Goal: Task Accomplishment & Management: Use online tool/utility

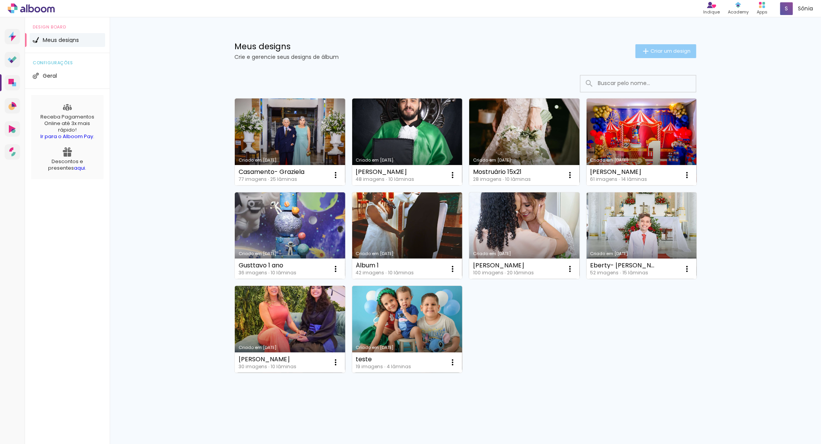
click at [677, 48] on span "Criar um design" at bounding box center [670, 50] width 40 height 5
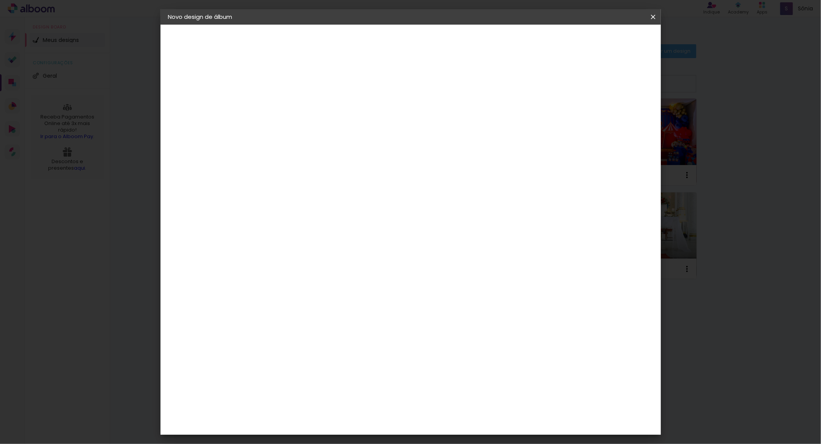
click at [294, 101] on input at bounding box center [294, 103] width 0 height 12
type input "[PERSON_NAME] e [PERSON_NAME]"
type paper-input "[PERSON_NAME] e [PERSON_NAME]"
click at [373, 37] on paper-button "Avançar" at bounding box center [354, 40] width 38 height 13
click at [0, 0] on slot "Tamanho Livre" at bounding box center [0, 0] width 0 height 0
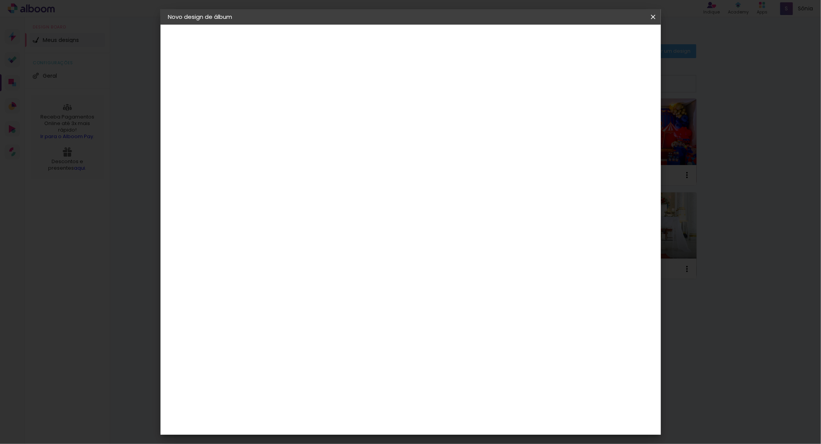
click at [0, 0] on slot "Avançar" at bounding box center [0, 0] width 0 height 0
drag, startPoint x: 278, startPoint y: 222, endPoint x: 306, endPoint y: 222, distance: 28.1
click at [306, 159] on div "30 cm cm cm mm A maioria das encadernadoras sugere 5mm de sangria." at bounding box center [442, 128] width 363 height 62
type input "2"
type input "20,3"
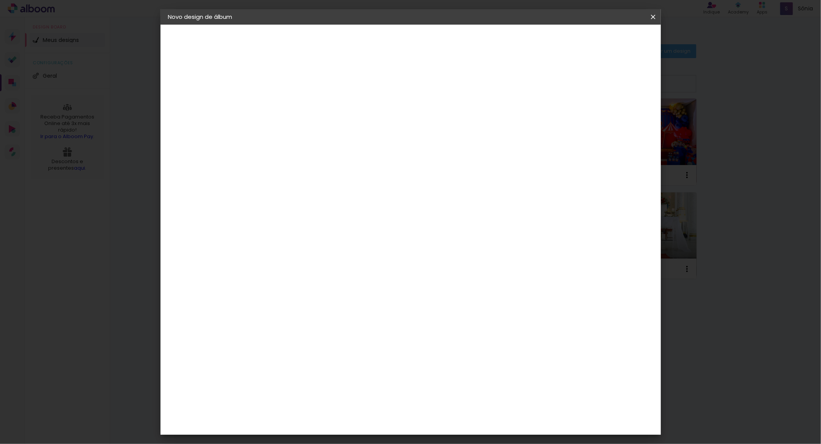
type paper-input "20,3"
click at [449, 271] on input "60" at bounding box center [453, 272] width 20 height 12
drag, startPoint x: 451, startPoint y: 271, endPoint x: 471, endPoint y: 271, distance: 20.8
click at [471, 271] on paper-input-container "60 cm" at bounding box center [457, 271] width 35 height 19
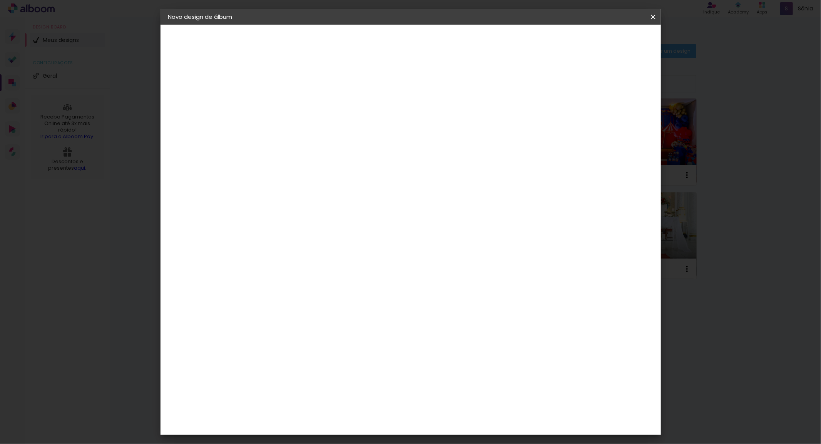
type input "50,8"
type paper-input "50,8"
type input "4"
type paper-input "4"
click at [615, 118] on input "4" at bounding box center [613, 117] width 14 height 12
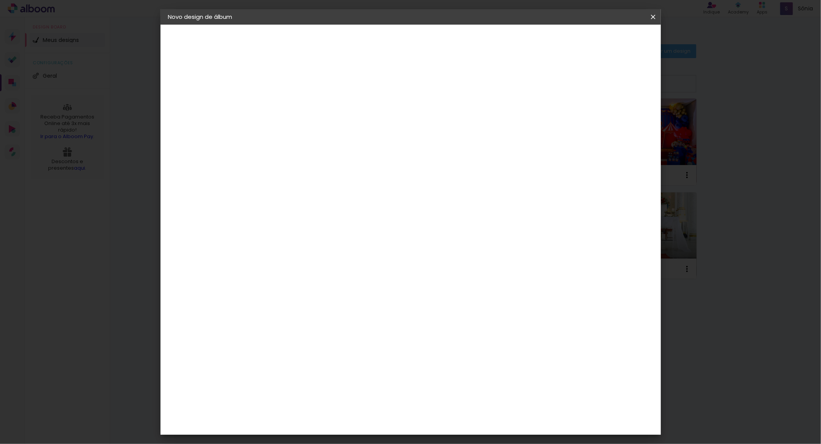
type input "3"
type paper-input "3"
click at [615, 118] on input "3" at bounding box center [613, 117] width 14 height 12
click at [604, 38] on span "Iniciar design" at bounding box center [586, 40] width 35 height 5
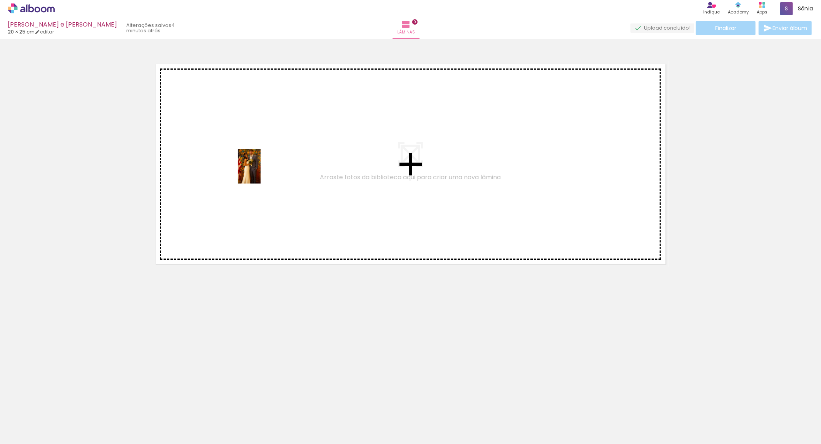
drag, startPoint x: 83, startPoint y: 389, endPoint x: 261, endPoint y: 172, distance: 280.5
click at [261, 172] on quentale-workspace at bounding box center [410, 222] width 821 height 444
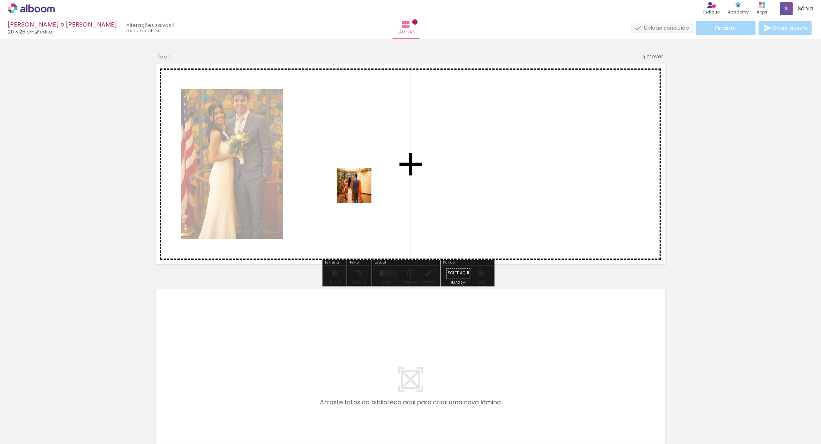
drag, startPoint x: 125, startPoint y: 421, endPoint x: 371, endPoint y: 187, distance: 340.0
click at [371, 187] on quentale-workspace at bounding box center [410, 222] width 821 height 444
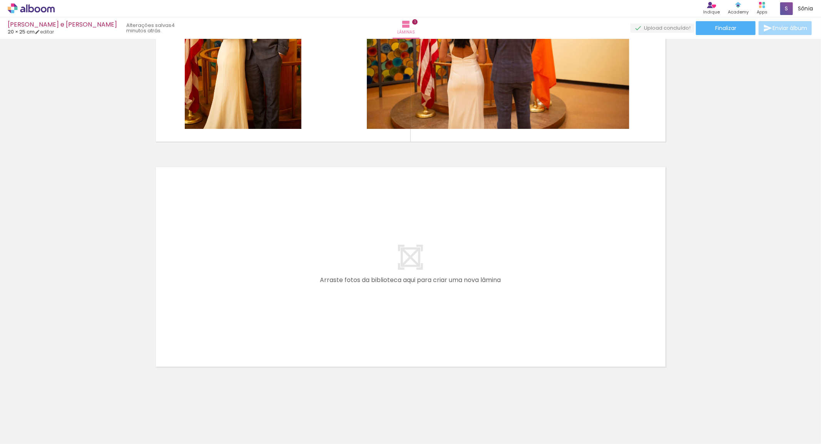
scroll to position [123, 0]
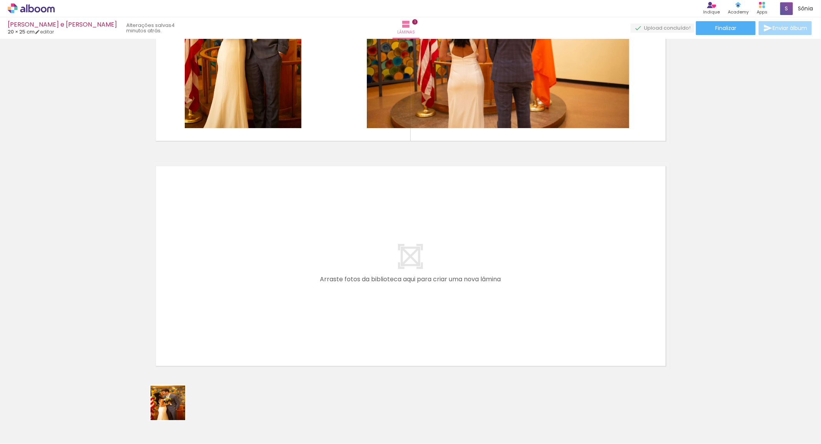
drag, startPoint x: 174, startPoint y: 409, endPoint x: 213, endPoint y: 286, distance: 128.5
click at [213, 286] on quentale-workspace at bounding box center [410, 222] width 821 height 444
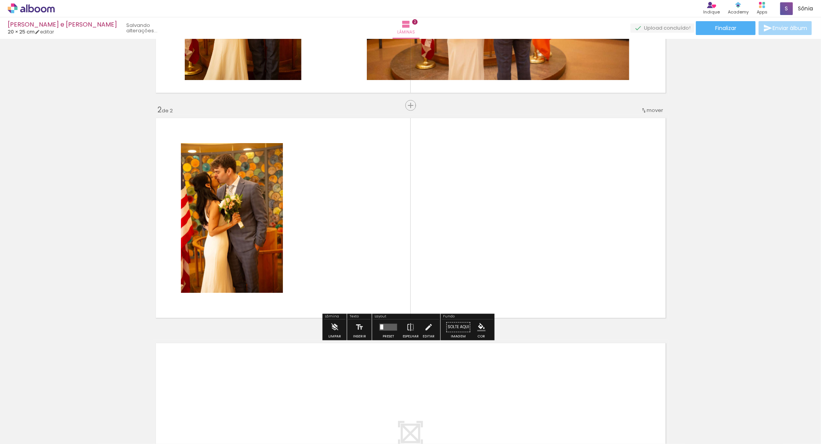
scroll to position [172, 0]
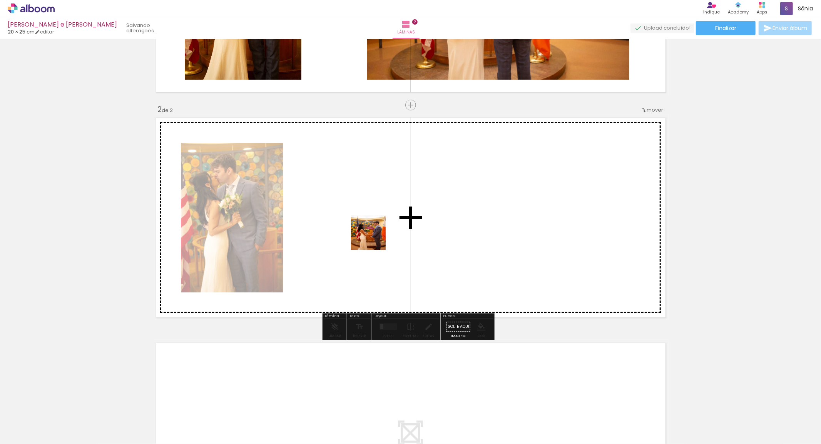
drag, startPoint x: 210, startPoint y: 401, endPoint x: 378, endPoint y: 233, distance: 237.5
click at [378, 233] on quentale-workspace at bounding box center [410, 222] width 821 height 444
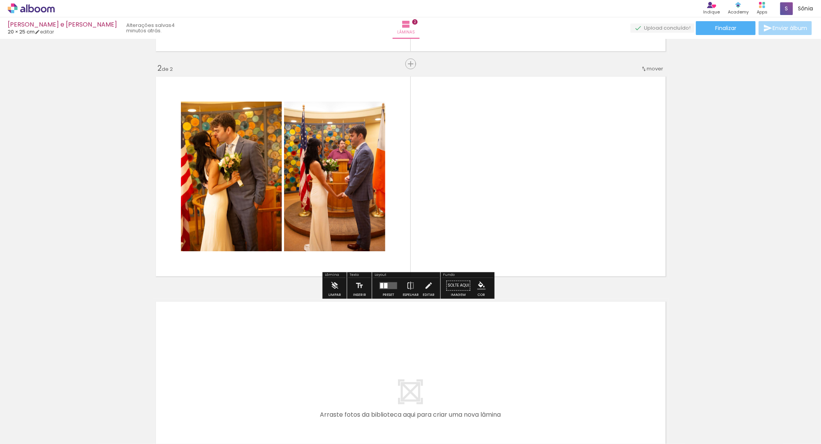
scroll to position [257, 0]
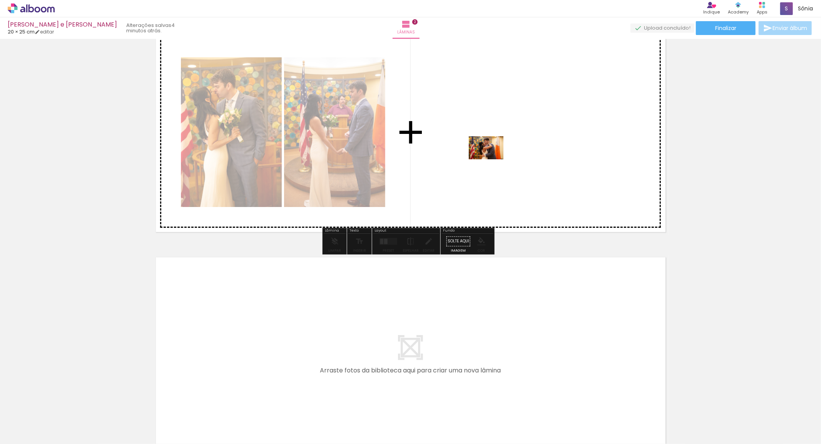
drag, startPoint x: 255, startPoint y: 423, endPoint x: 429, endPoint y: 313, distance: 206.1
click at [494, 158] on quentale-workspace at bounding box center [410, 222] width 821 height 444
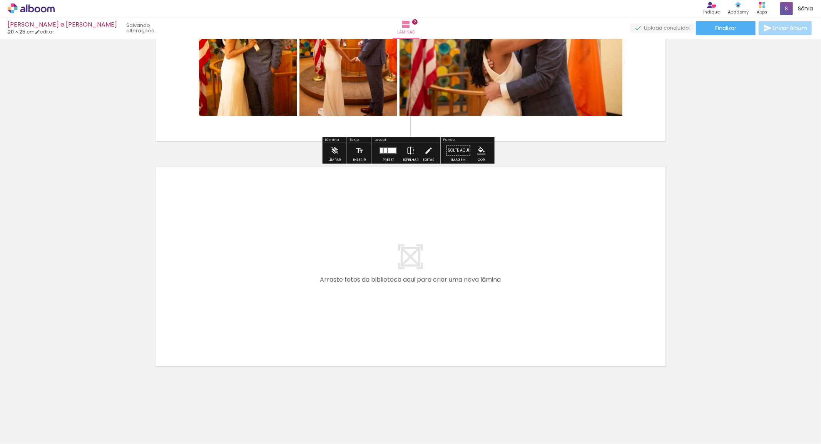
drag, startPoint x: 294, startPoint y: 428, endPoint x: 348, endPoint y: 406, distance: 58.4
click at [292, 287] on quentale-workspace at bounding box center [410, 222] width 821 height 444
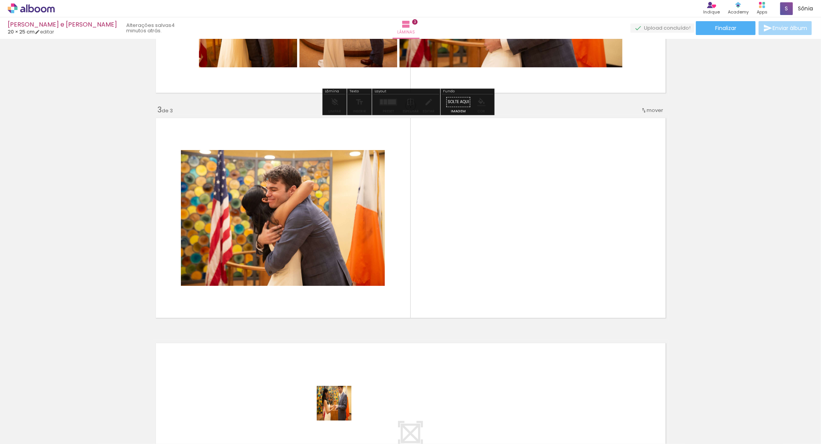
scroll to position [397, 0]
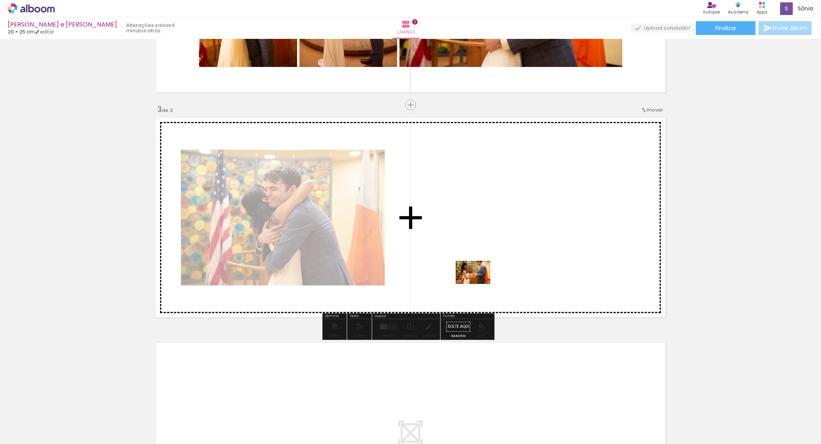
drag, startPoint x: 340, startPoint y: 409, endPoint x: 352, endPoint y: 436, distance: 29.1
click at [486, 260] on quentale-workspace at bounding box center [410, 222] width 821 height 444
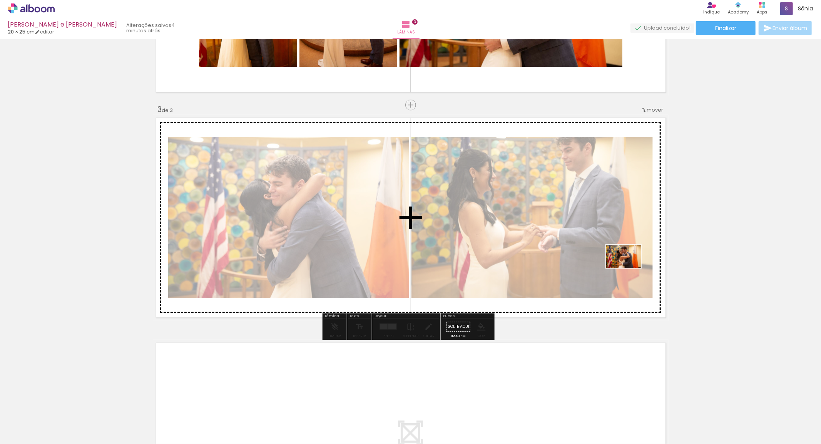
drag, startPoint x: 383, startPoint y: 423, endPoint x: 582, endPoint y: 312, distance: 228.1
click at [637, 262] on quentale-workspace at bounding box center [410, 222] width 821 height 444
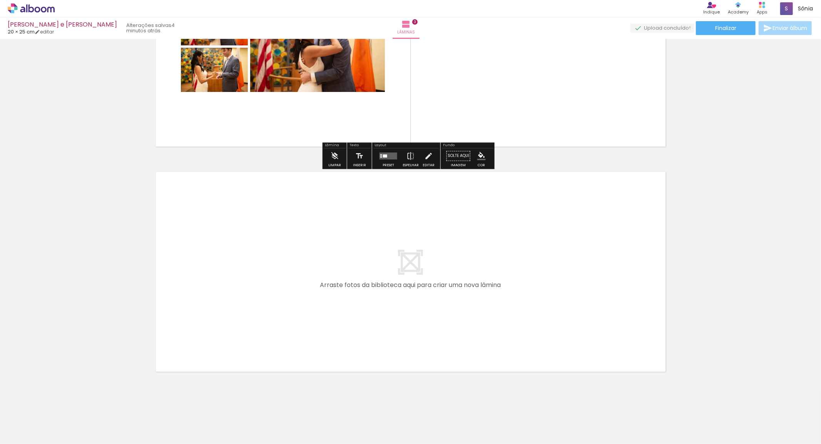
drag, startPoint x: 426, startPoint y: 414, endPoint x: 395, endPoint y: 283, distance: 134.6
click at [395, 283] on quentale-workspace at bounding box center [410, 222] width 821 height 444
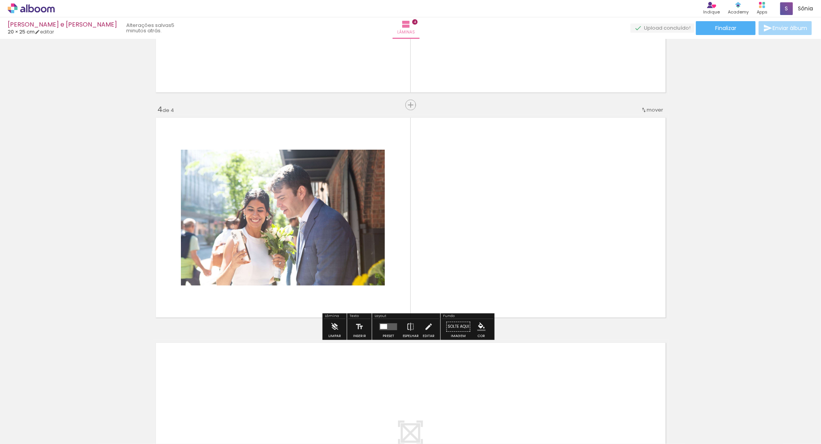
scroll to position [494, 0]
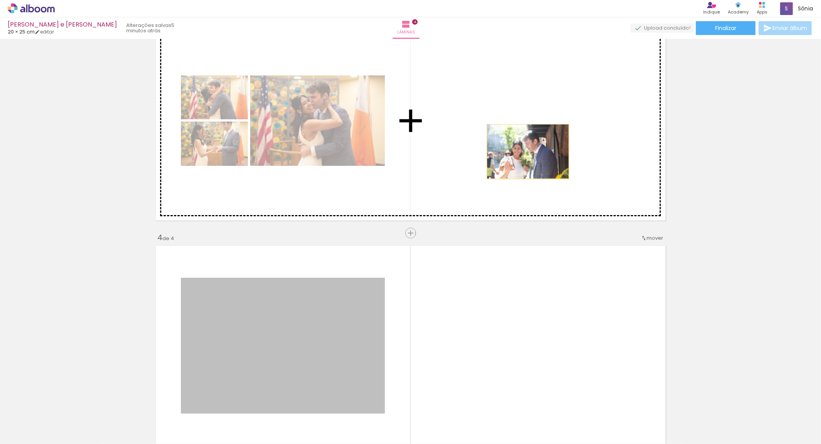
drag, startPoint x: 314, startPoint y: 326, endPoint x: 527, endPoint y: 151, distance: 275.9
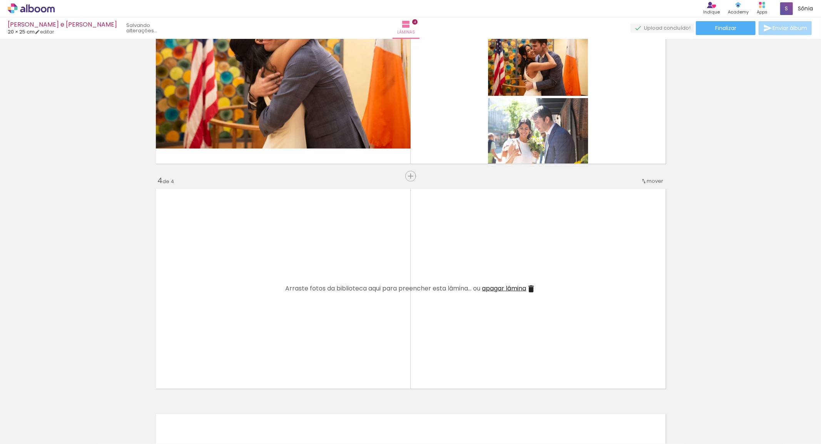
scroll to position [707, 0]
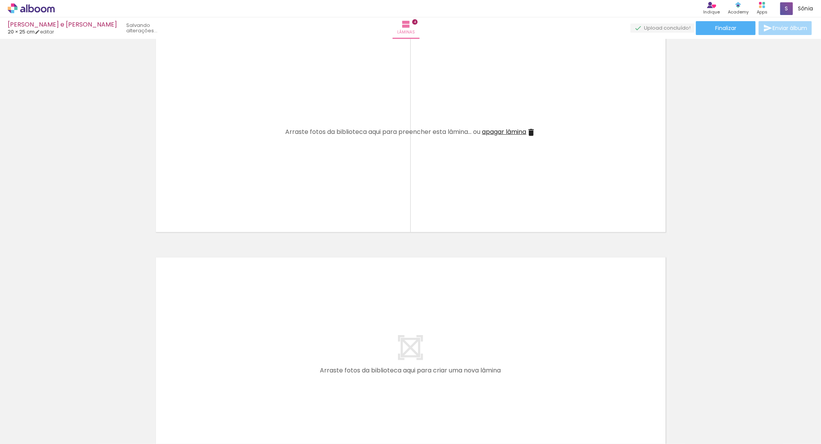
drag, startPoint x: 440, startPoint y: 411, endPoint x: 423, endPoint y: 275, distance: 136.6
click at [408, 200] on quentale-workspace at bounding box center [410, 222] width 821 height 444
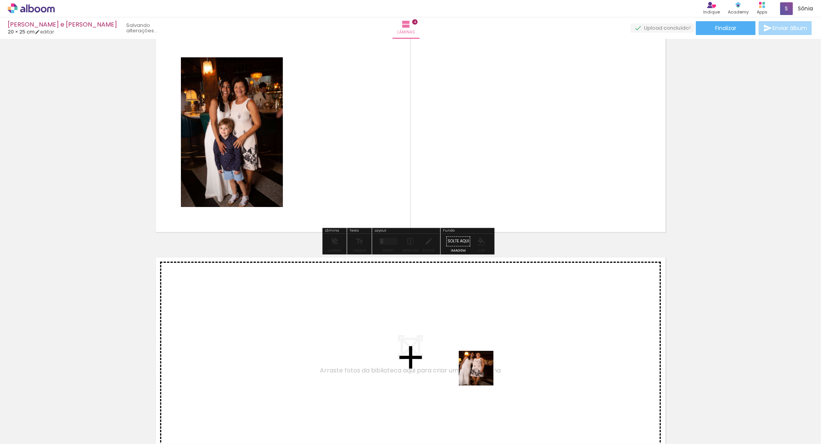
drag, startPoint x: 474, startPoint y: 401, endPoint x: 515, endPoint y: 334, distance: 78.6
click at [495, 135] on quentale-workspace at bounding box center [410, 222] width 821 height 444
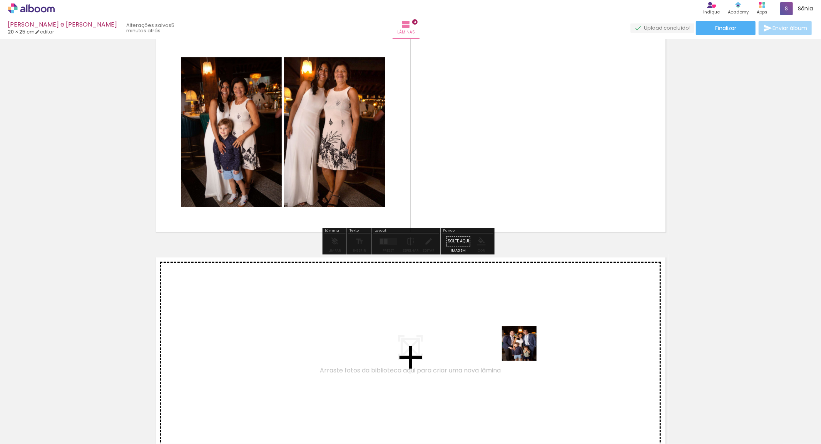
drag, startPoint x: 520, startPoint y: 421, endPoint x: 563, endPoint y: 311, distance: 118.2
click at [559, 104] on quentale-workspace at bounding box center [410, 222] width 821 height 444
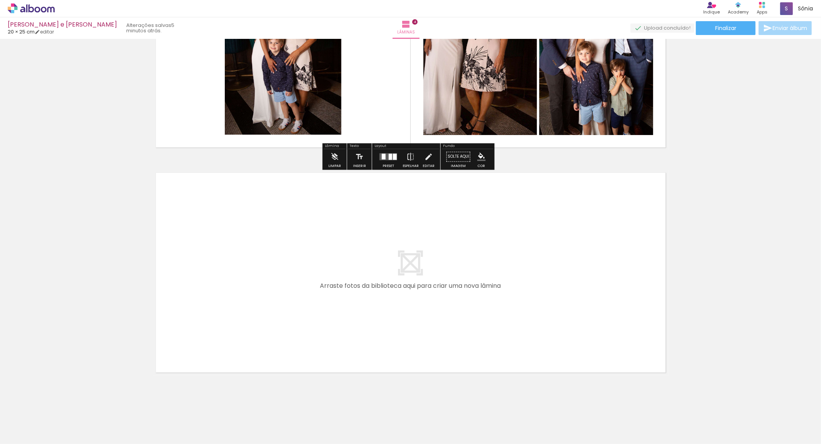
scroll to position [798, 0]
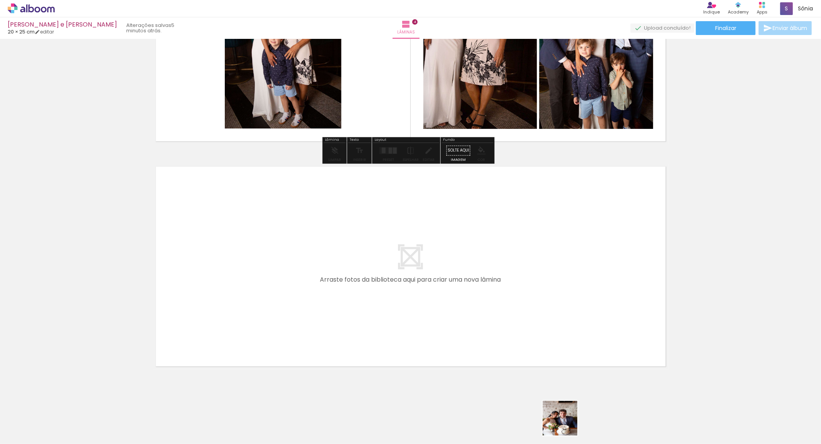
drag, startPoint x: 570, startPoint y: 426, endPoint x: 643, endPoint y: 402, distance: 77.0
click at [332, 256] on quentale-workspace at bounding box center [410, 222] width 821 height 444
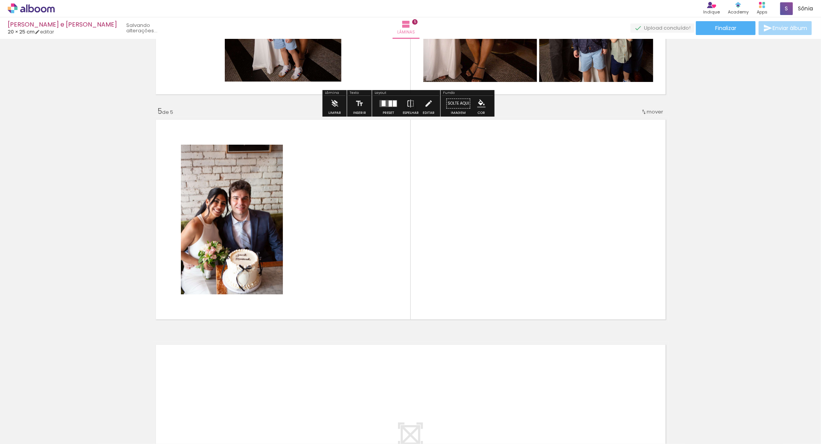
scroll to position [847, 0]
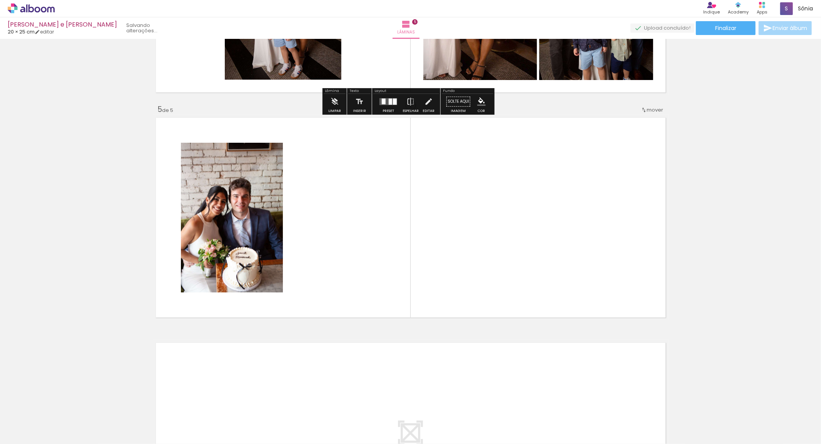
drag, startPoint x: 606, startPoint y: 414, endPoint x: 565, endPoint y: 280, distance: 140.6
click at [565, 273] on quentale-workspace at bounding box center [410, 222] width 821 height 444
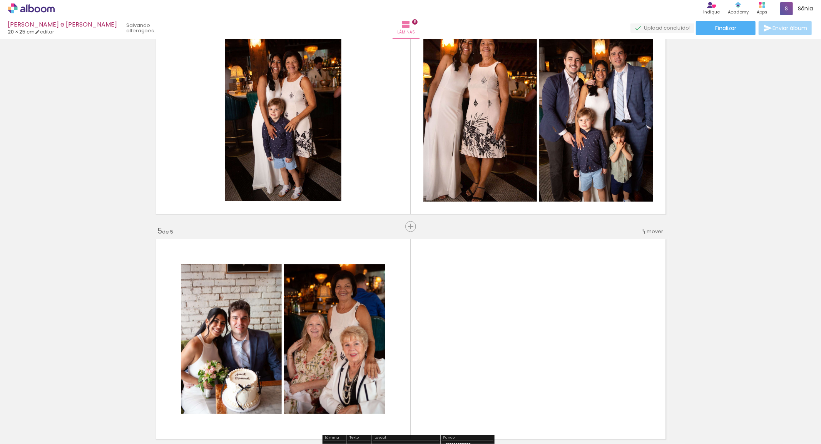
scroll to position [718, 0]
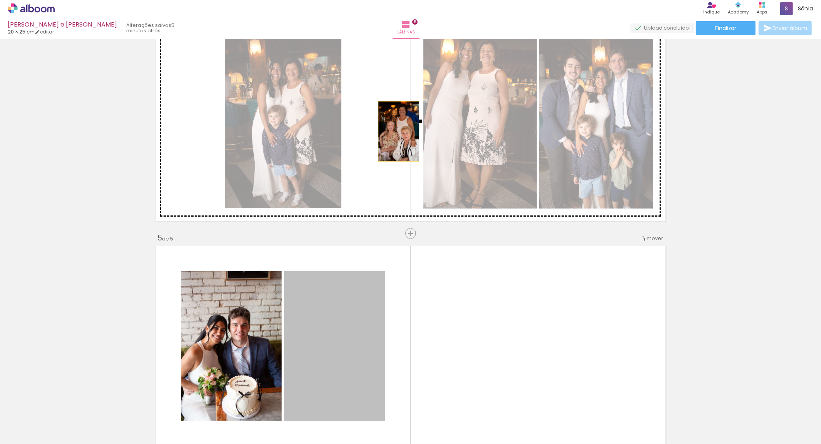
drag, startPoint x: 384, startPoint y: 251, endPoint x: 391, endPoint y: 130, distance: 121.0
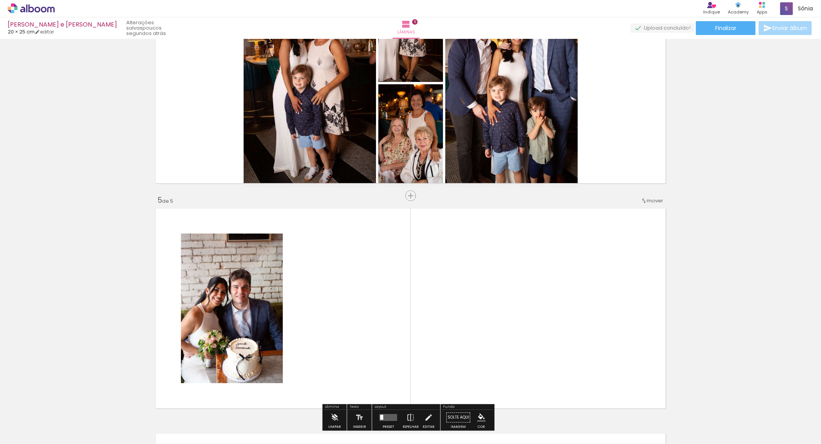
scroll to position [804, 0]
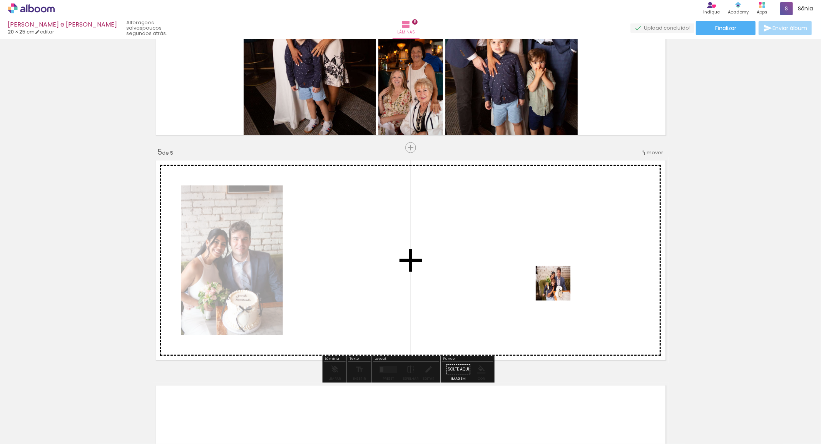
drag, startPoint x: 629, startPoint y: 400, endPoint x: 559, endPoint y: 289, distance: 131.6
click at [559, 289] on quentale-workspace at bounding box center [410, 222] width 821 height 444
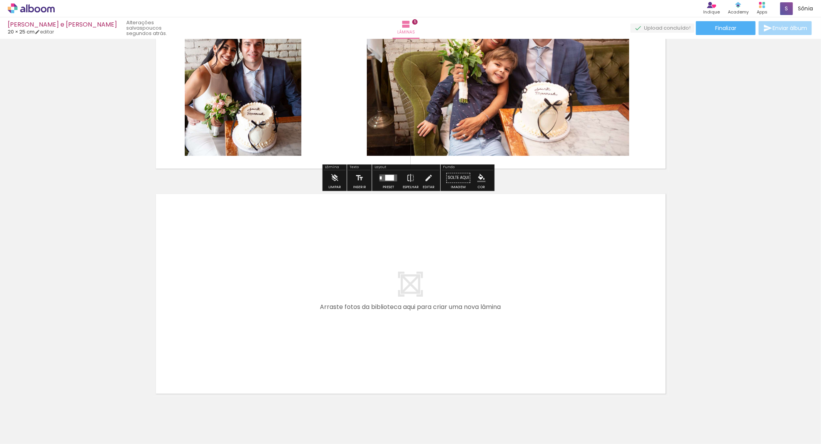
scroll to position [1018, 0]
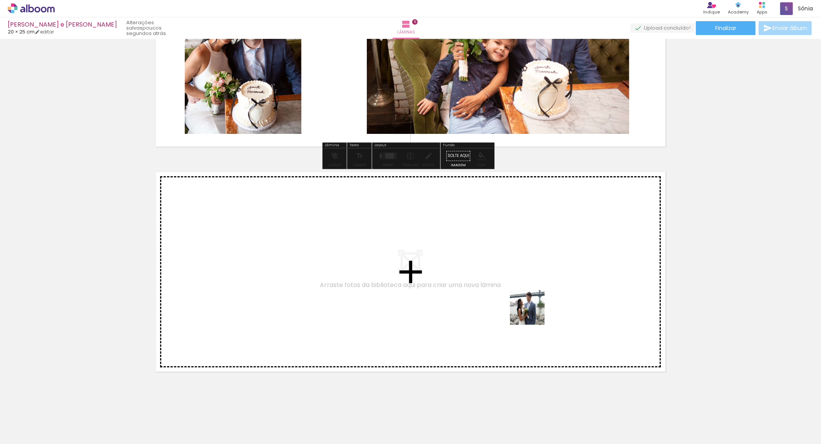
drag, startPoint x: 679, startPoint y: 421, endPoint x: 510, endPoint y: 283, distance: 217.4
click at [510, 283] on quentale-workspace at bounding box center [410, 222] width 821 height 444
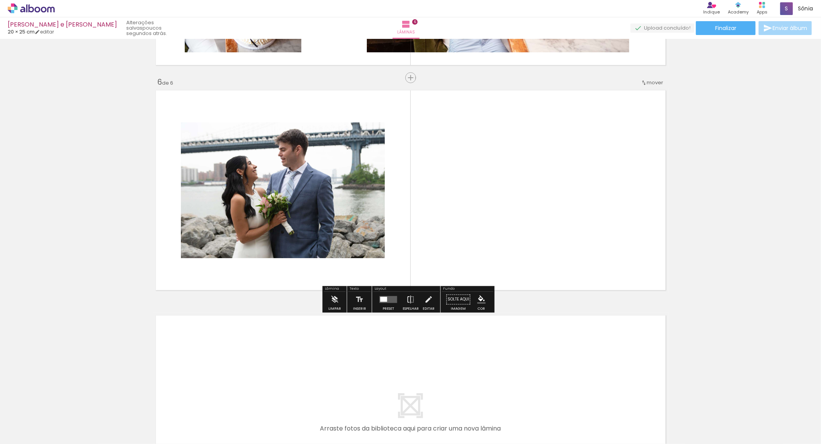
scroll to position [1034, 0]
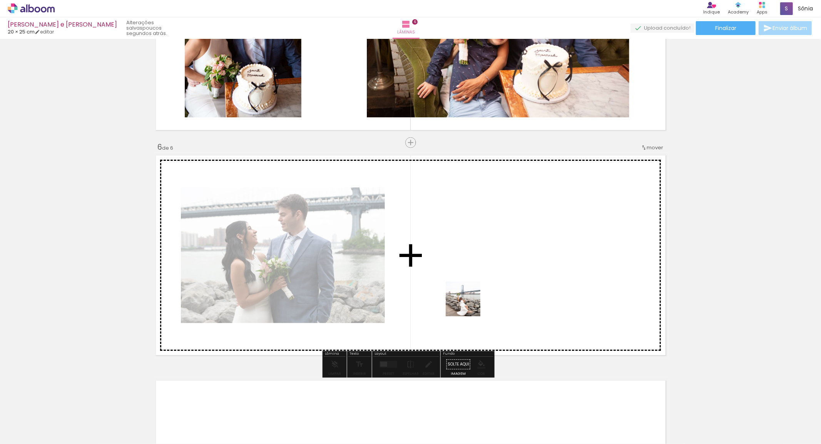
drag, startPoint x: 461, startPoint y: 406, endPoint x: 504, endPoint y: 440, distance: 54.9
click at [477, 271] on quentale-workspace at bounding box center [410, 222] width 821 height 444
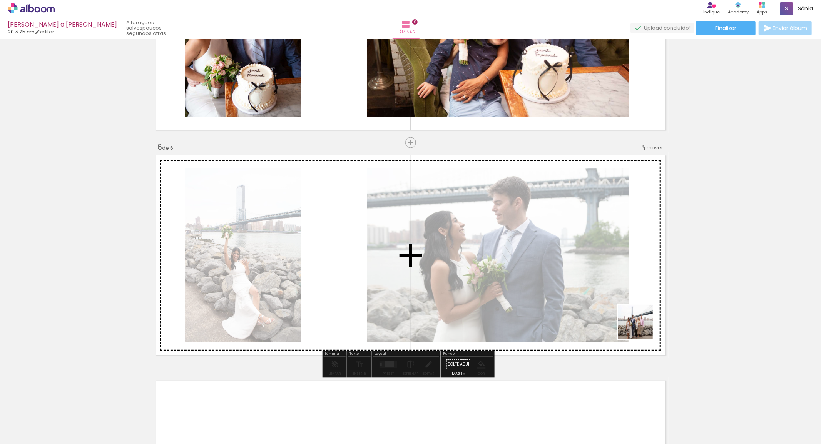
drag, startPoint x: 523, startPoint y: 405, endPoint x: 540, endPoint y: 442, distance: 40.1
click at [652, 320] on quentale-workspace at bounding box center [410, 222] width 821 height 444
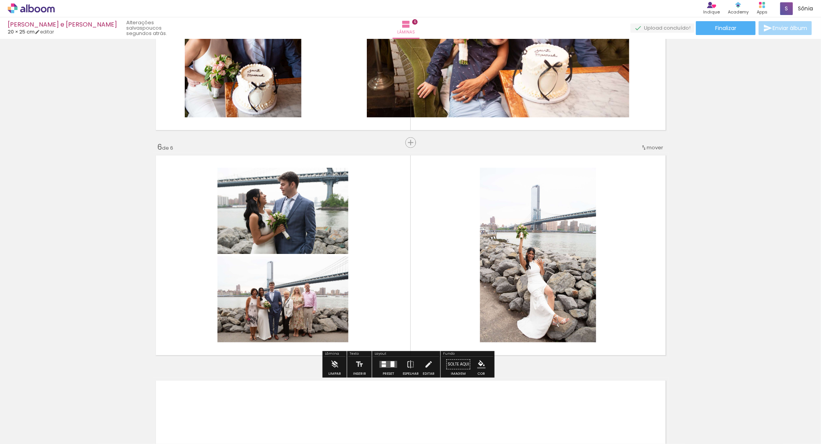
drag, startPoint x: 557, startPoint y: 313, endPoint x: 606, endPoint y: 390, distance: 91.4
click at [557, 307] on quentale-workspace at bounding box center [410, 222] width 821 height 444
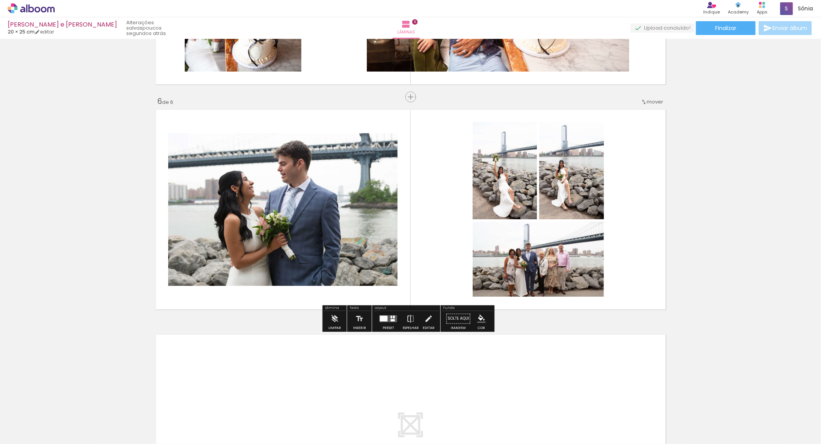
scroll to position [1163, 0]
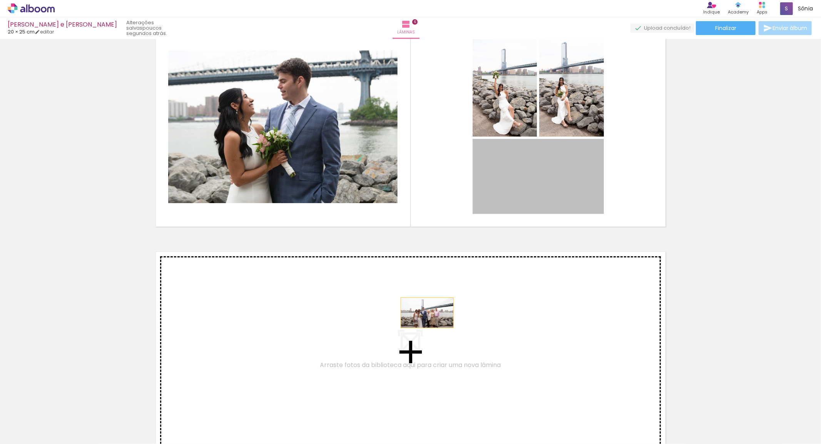
drag, startPoint x: 563, startPoint y: 188, endPoint x: 423, endPoint y: 313, distance: 187.8
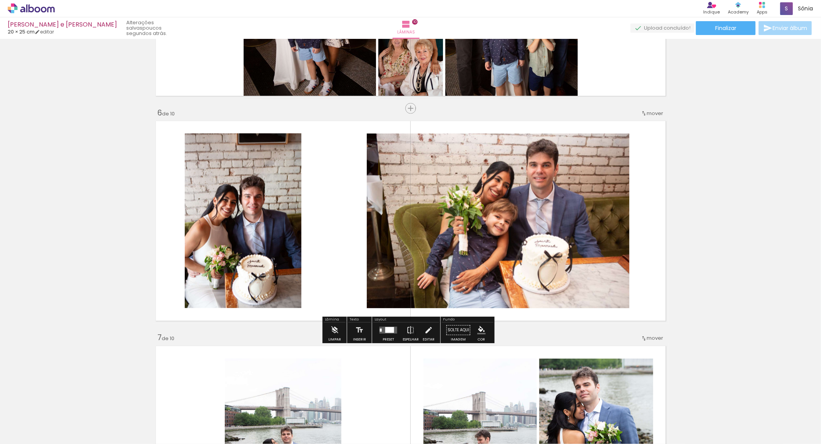
scroll to position [855, 0]
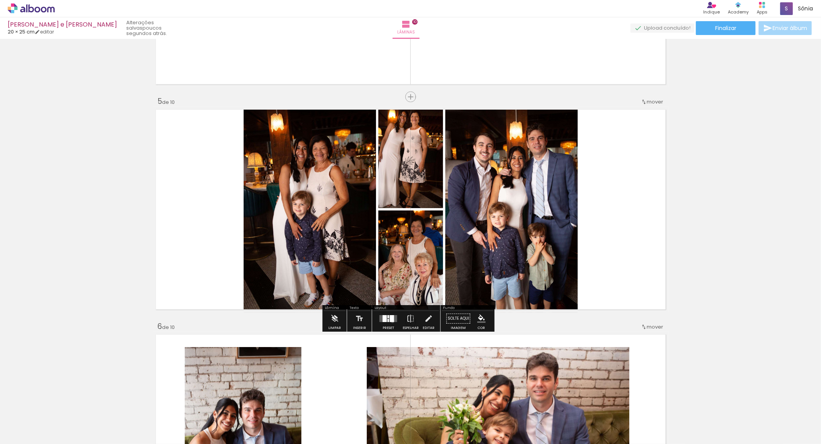
click at [391, 321] on div at bounding box center [392, 318] width 4 height 7
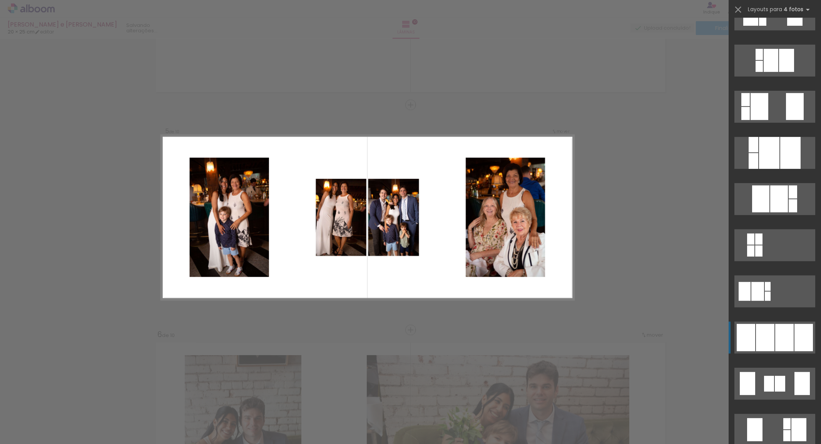
scroll to position [256, 0]
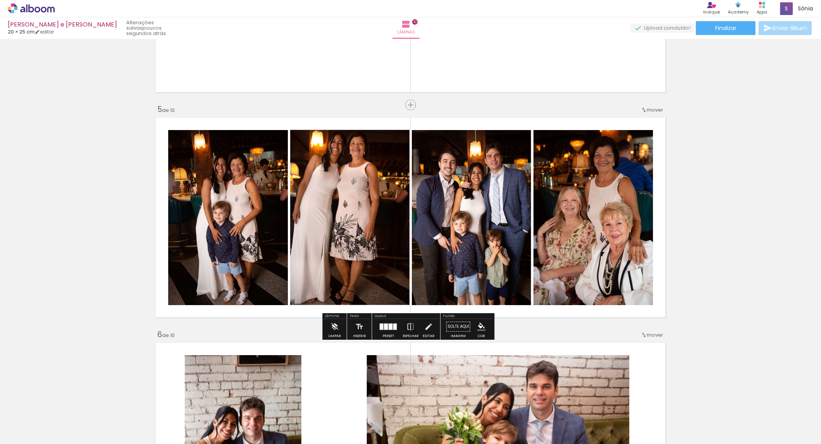
click at [644, 236] on quentale-photo at bounding box center [593, 217] width 120 height 175
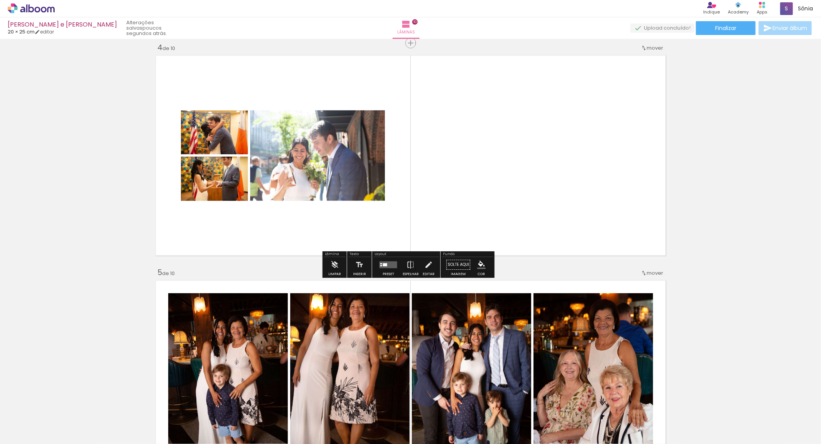
scroll to position [513, 0]
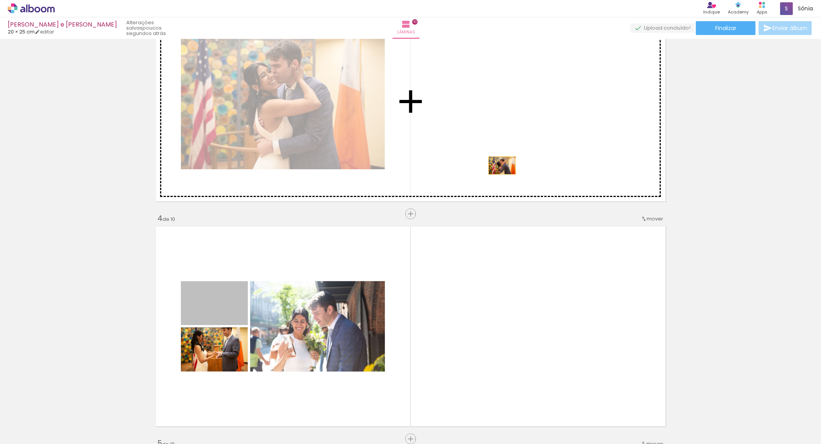
drag, startPoint x: 217, startPoint y: 312, endPoint x: 506, endPoint y: 152, distance: 330.3
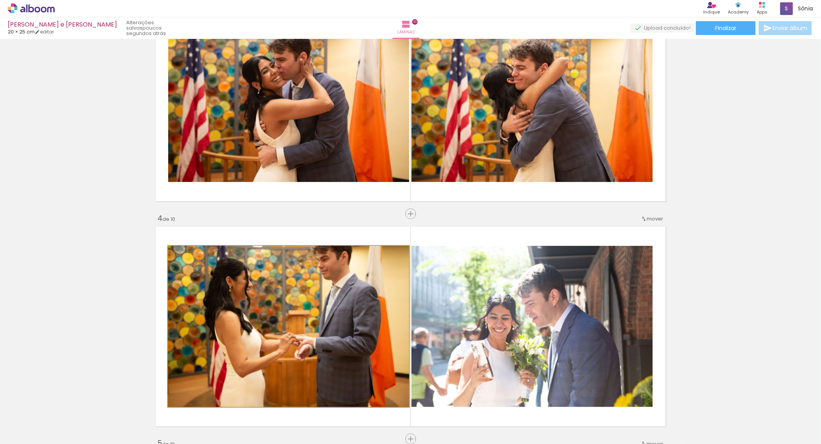
drag, startPoint x: 375, startPoint y: 316, endPoint x: 374, endPoint y: 324, distance: 7.4
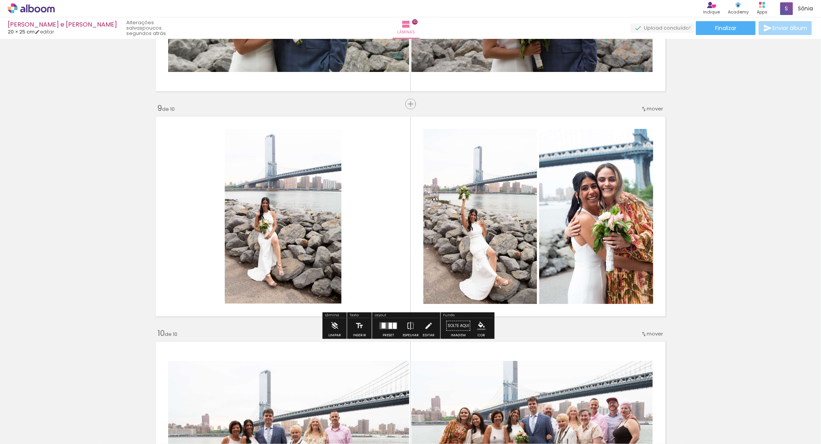
scroll to position [1753, 0]
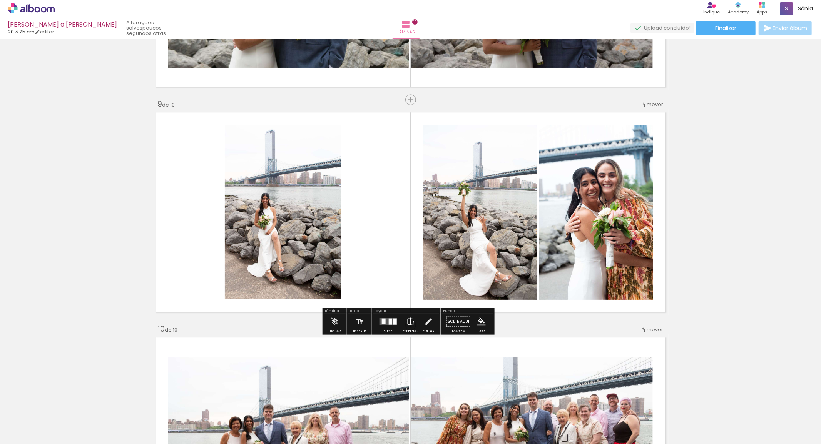
click at [406, 324] on iron-icon at bounding box center [410, 321] width 8 height 15
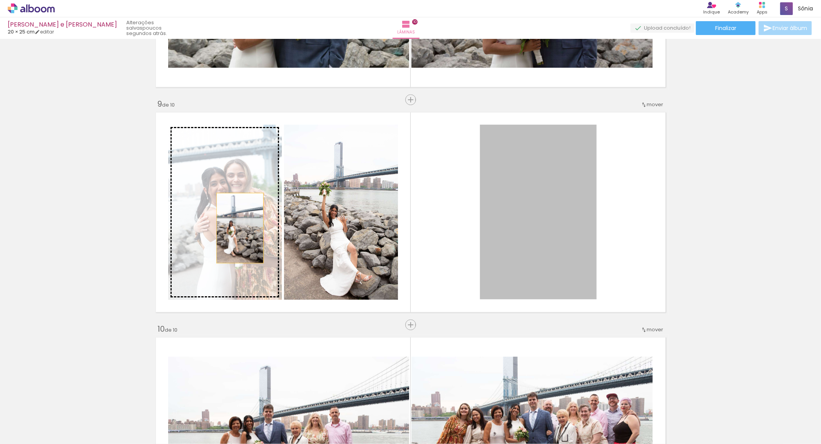
drag, startPoint x: 544, startPoint y: 251, endPoint x: 235, endPoint y: 228, distance: 310.7
click at [0, 0] on slot at bounding box center [0, 0] width 0 height 0
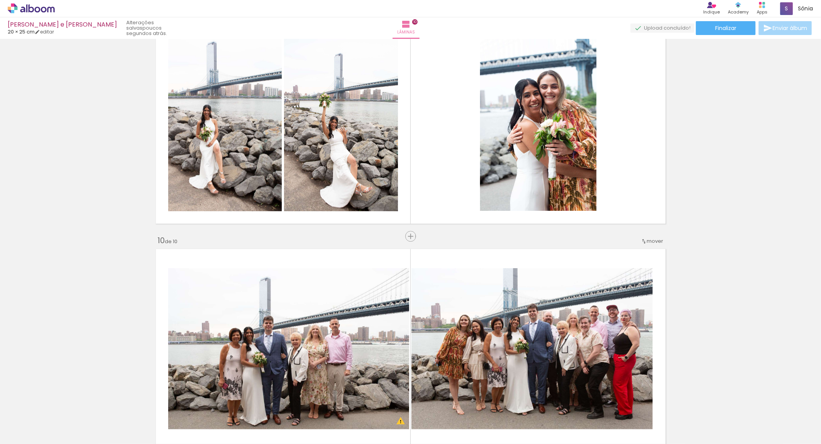
scroll to position [1924, 0]
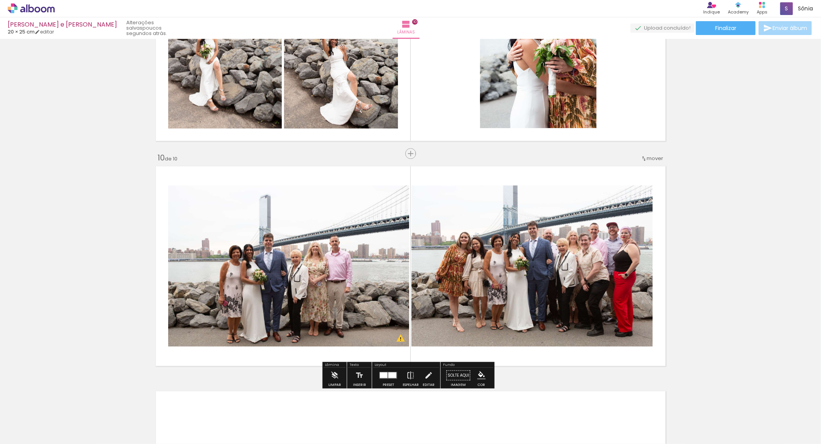
click at [394, 370] on div at bounding box center [388, 374] width 21 height 15
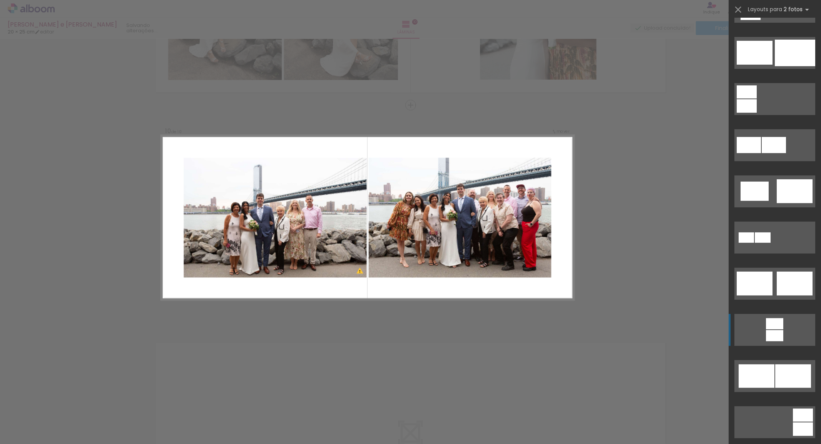
scroll to position [128, 0]
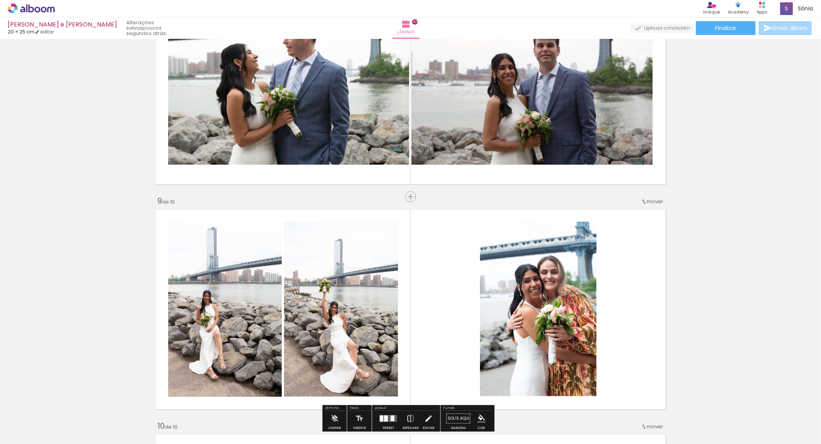
scroll to position [1550, 0]
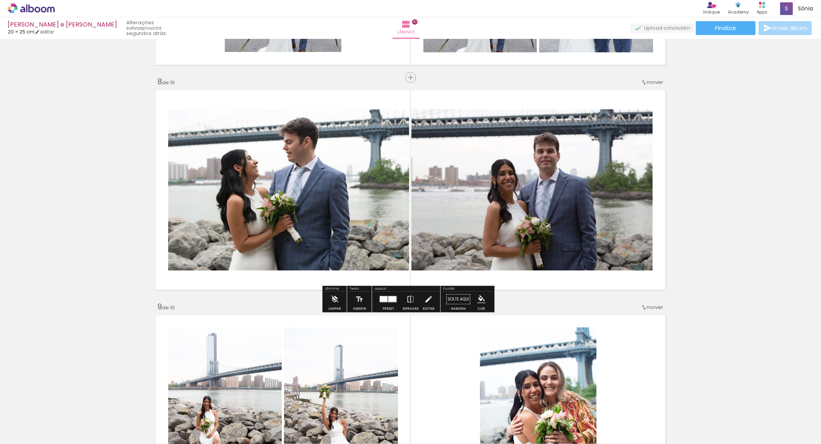
click at [380, 299] on div at bounding box center [384, 299] width 8 height 6
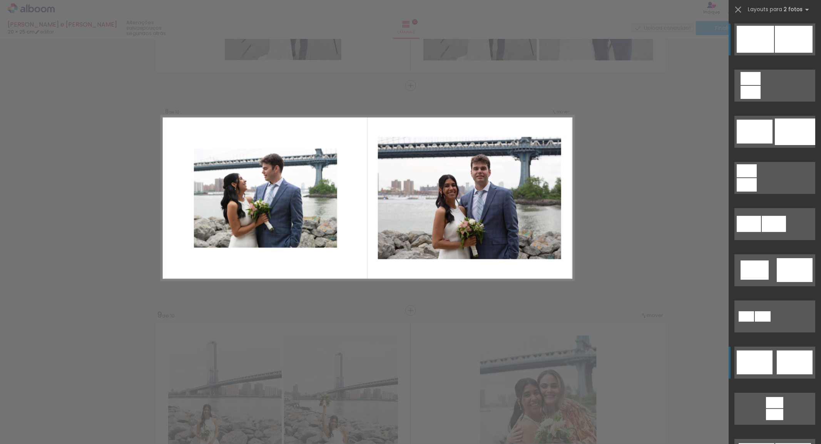
scroll to position [1522, 0]
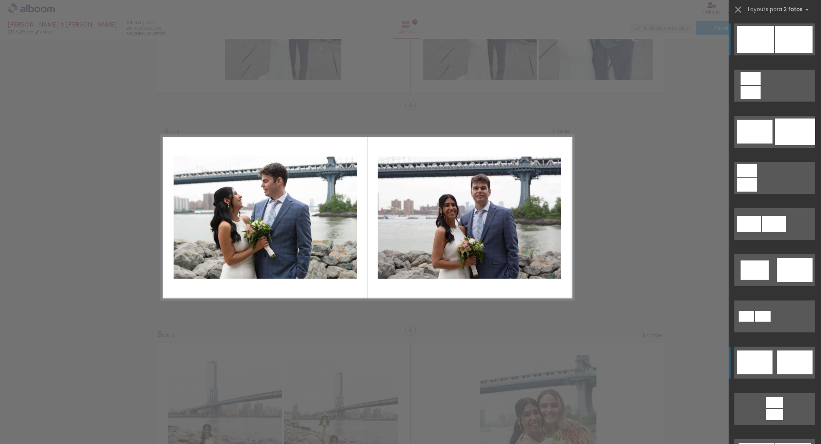
click at [775, 53] on div at bounding box center [794, 39] width 38 height 27
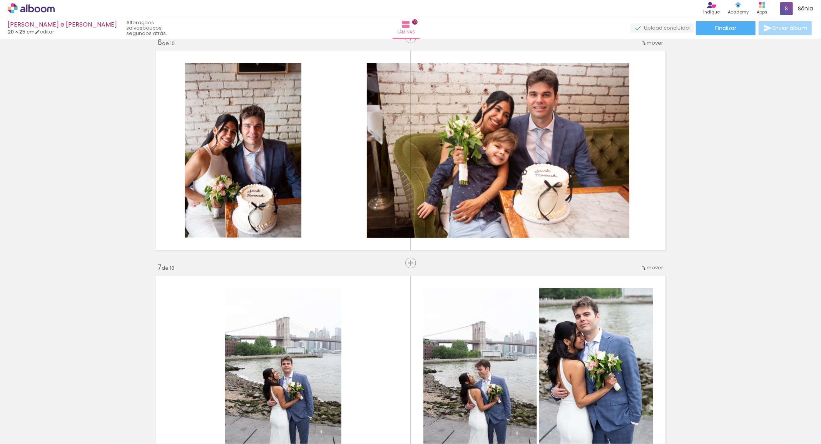
scroll to position [1137, 0]
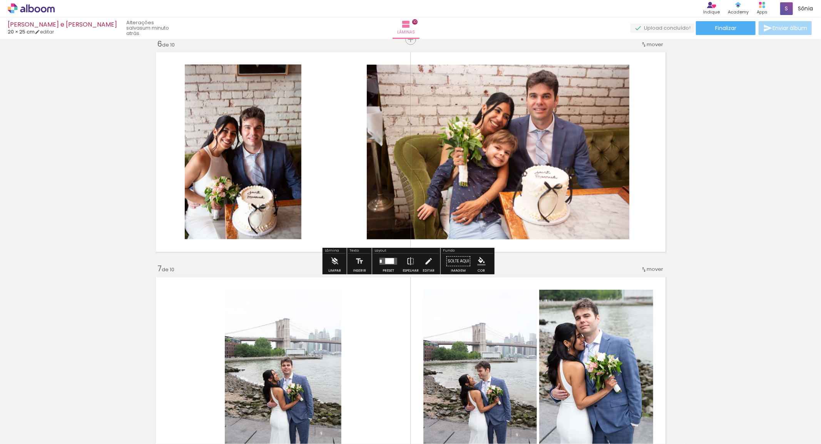
click at [277, 139] on quentale-photo at bounding box center [243, 152] width 117 height 175
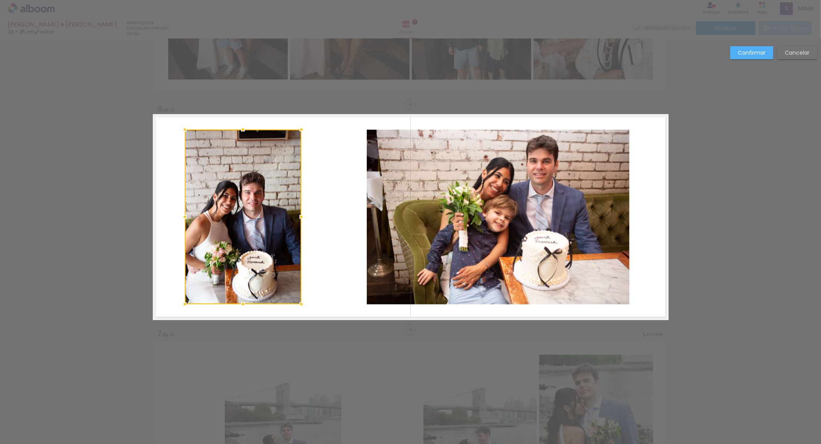
scroll to position [1072, 0]
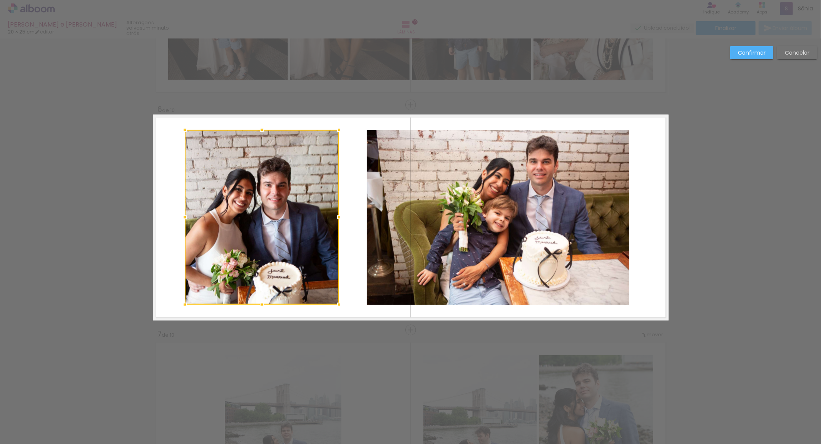
drag, startPoint x: 296, startPoint y: 218, endPoint x: 333, endPoint y: 217, distance: 37.7
click at [333, 217] on div at bounding box center [338, 217] width 15 height 15
click at [0, 0] on slot "Confirmar" at bounding box center [0, 0] width 0 height 0
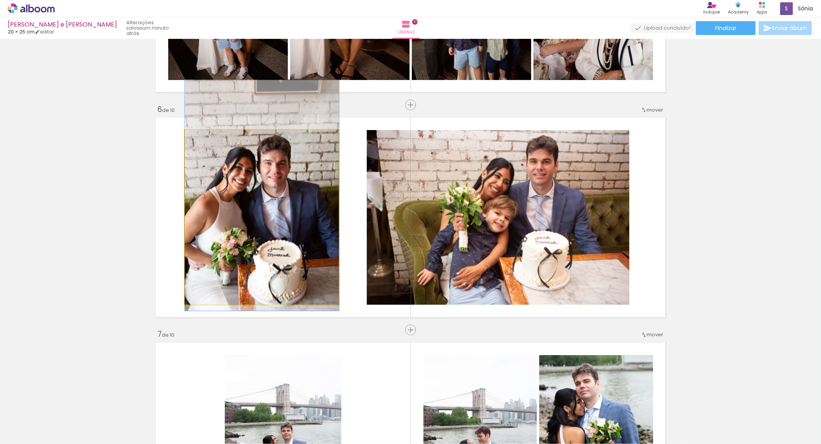
drag, startPoint x: 289, startPoint y: 256, endPoint x: 293, endPoint y: 237, distance: 19.2
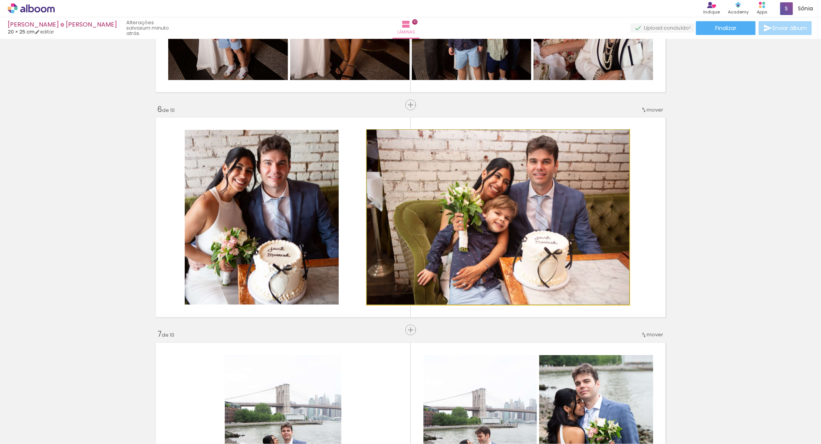
click at [443, 224] on quentale-photo at bounding box center [498, 217] width 262 height 175
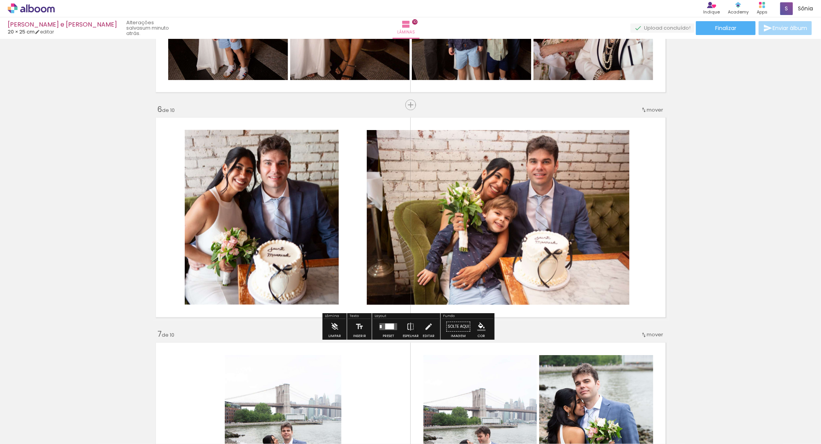
click at [310, 217] on quentale-photo at bounding box center [262, 217] width 154 height 175
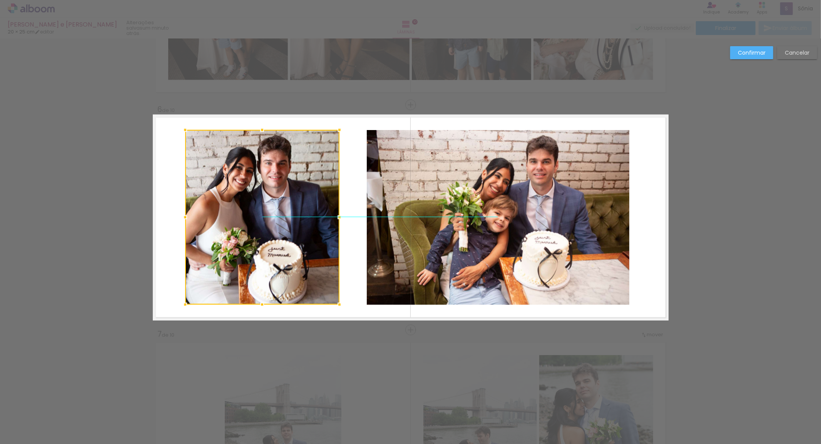
click at [297, 205] on div at bounding box center [262, 217] width 154 height 175
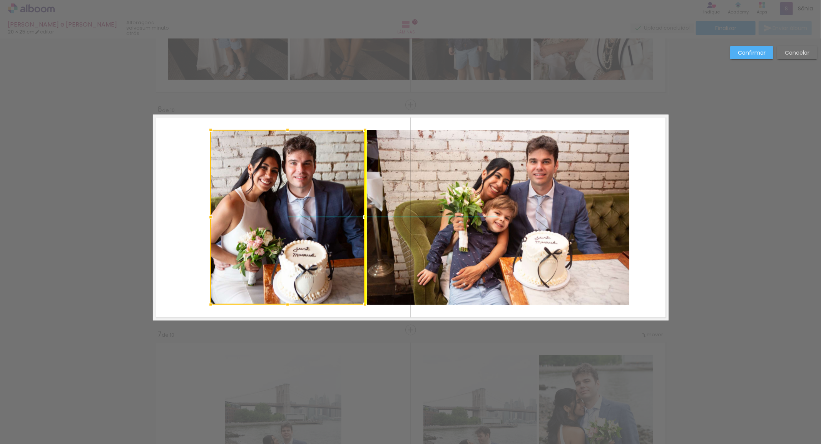
drag, startPoint x: 317, startPoint y: 203, endPoint x: 334, endPoint y: 202, distance: 16.9
click at [334, 202] on div at bounding box center [287, 217] width 154 height 175
click at [287, 224] on div at bounding box center [287, 217] width 154 height 175
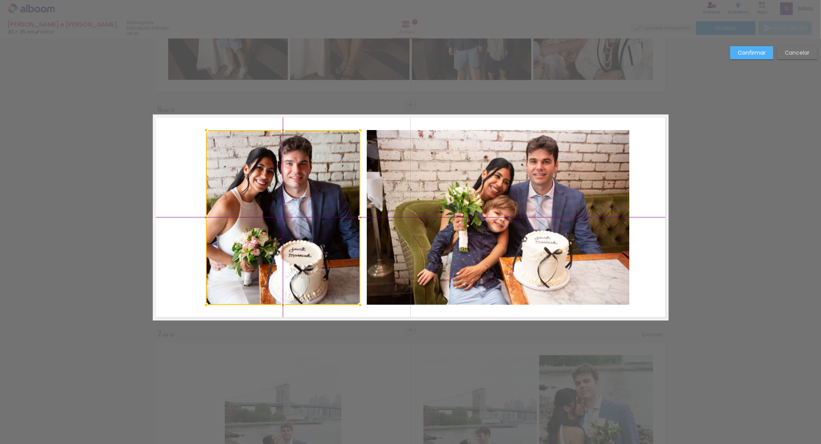
drag, startPoint x: 327, startPoint y: 216, endPoint x: 321, endPoint y: 215, distance: 6.2
click at [321, 215] on div at bounding box center [283, 217] width 154 height 175
click at [518, 213] on quentale-photo at bounding box center [498, 217] width 262 height 175
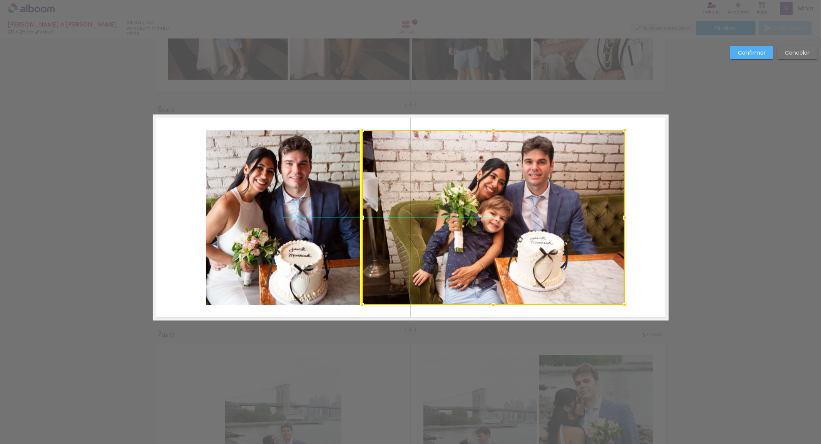
click at [541, 198] on div at bounding box center [493, 217] width 262 height 175
click at [0, 0] on slot "Confirmar" at bounding box center [0, 0] width 0 height 0
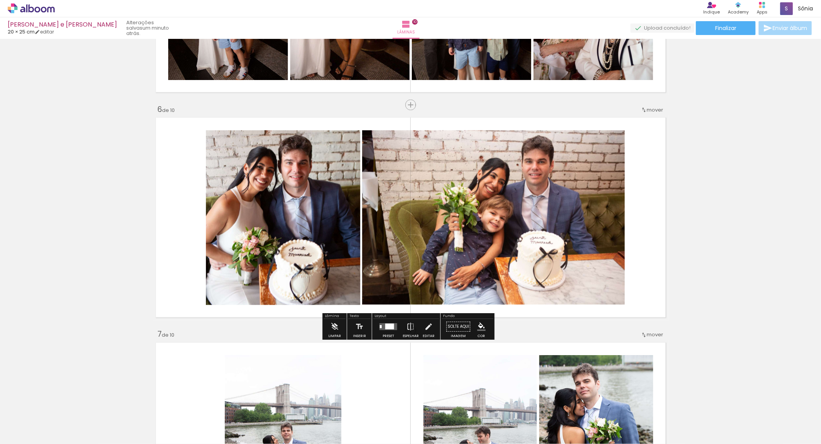
click at [269, 224] on quentale-photo at bounding box center [283, 217] width 154 height 175
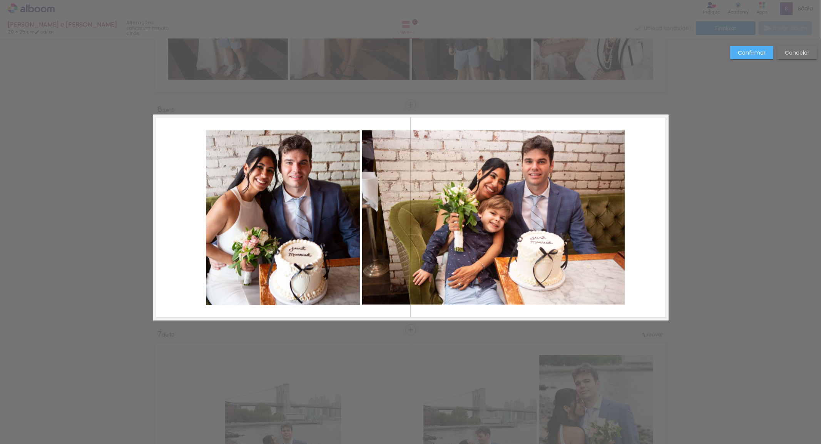
click at [314, 221] on quentale-photo at bounding box center [283, 217] width 154 height 175
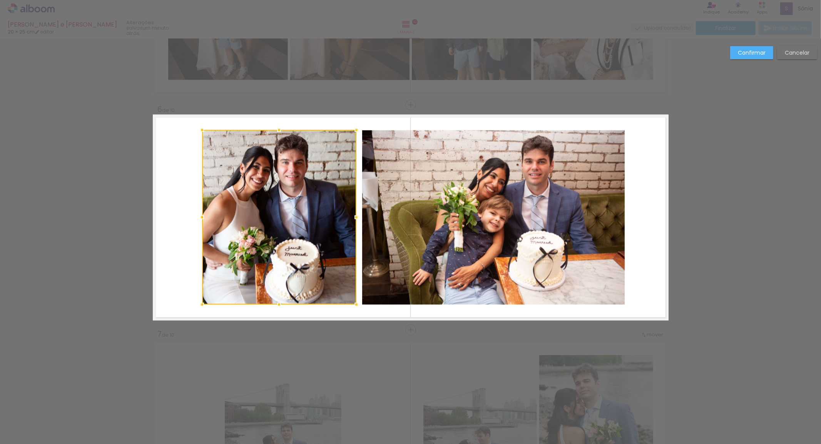
drag, startPoint x: 336, startPoint y: 209, endPoint x: 331, endPoint y: 209, distance: 5.0
click at [332, 209] on div at bounding box center [279, 217] width 154 height 175
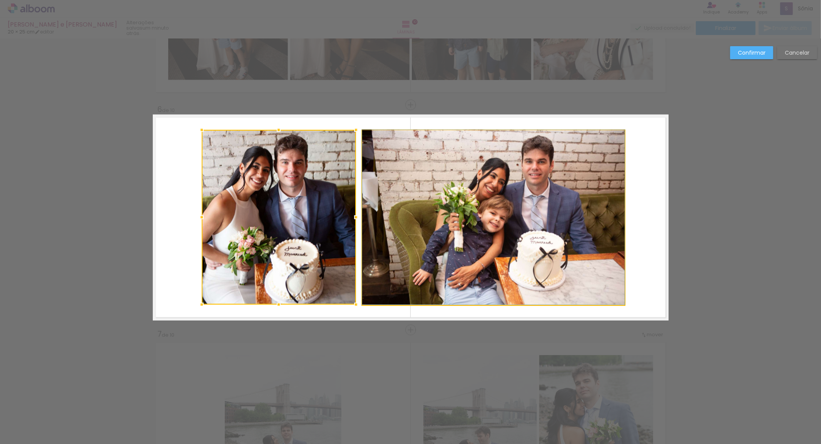
click at [599, 227] on quentale-photo at bounding box center [493, 217] width 262 height 175
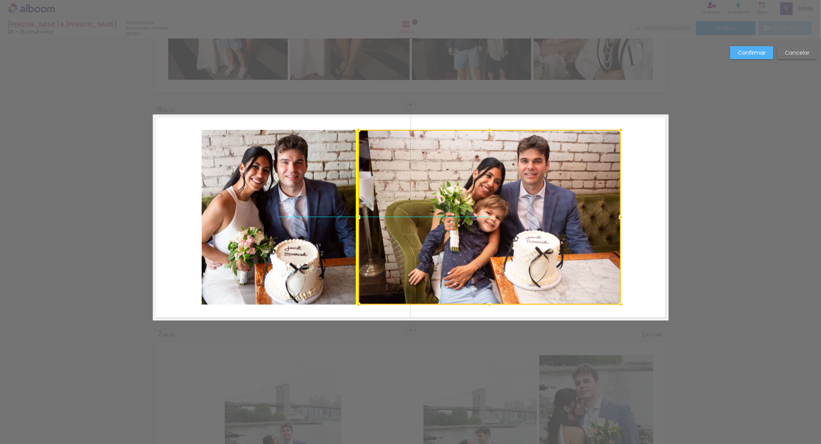
click at [571, 218] on div at bounding box center [489, 217] width 262 height 175
click at [246, 205] on quentale-photo at bounding box center [279, 217] width 154 height 175
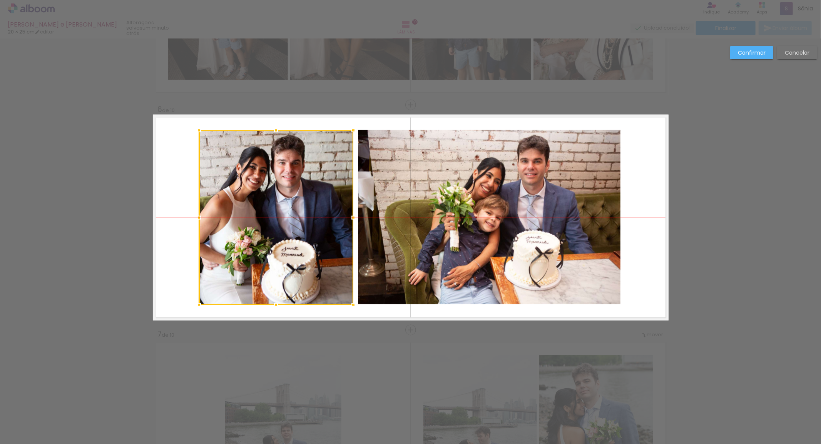
click at [288, 197] on div at bounding box center [276, 217] width 154 height 175
click at [486, 221] on quentale-photo at bounding box center [489, 217] width 262 height 175
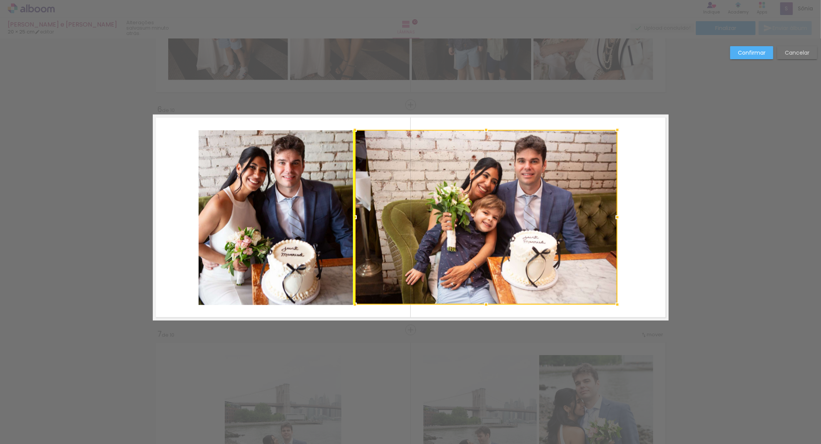
click at [516, 224] on div at bounding box center [486, 217] width 262 height 175
click at [514, 220] on div at bounding box center [486, 217] width 262 height 175
click at [0, 0] on slot "Confirmar" at bounding box center [0, 0] width 0 height 0
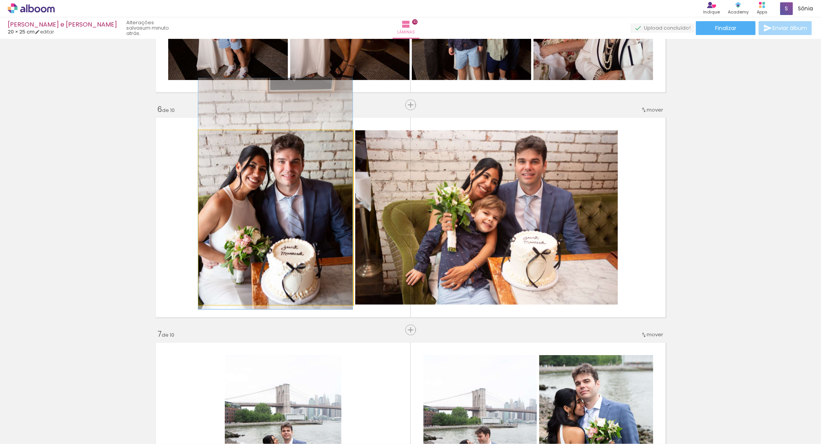
drag, startPoint x: 321, startPoint y: 232, endPoint x: 318, endPoint y: 228, distance: 4.4
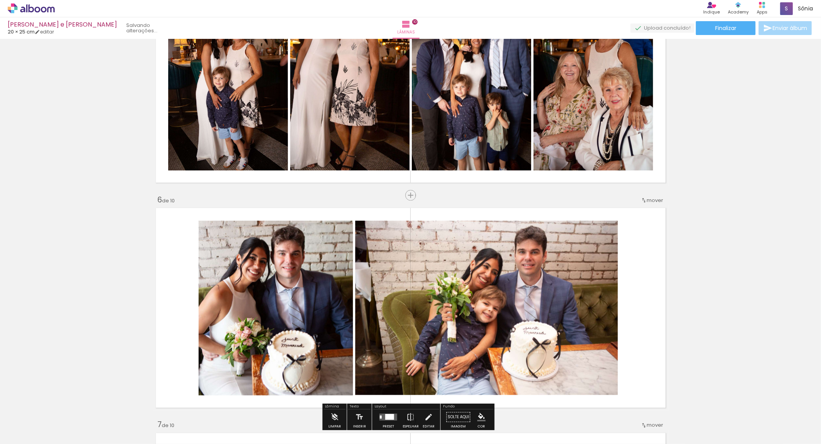
scroll to position [901, 0]
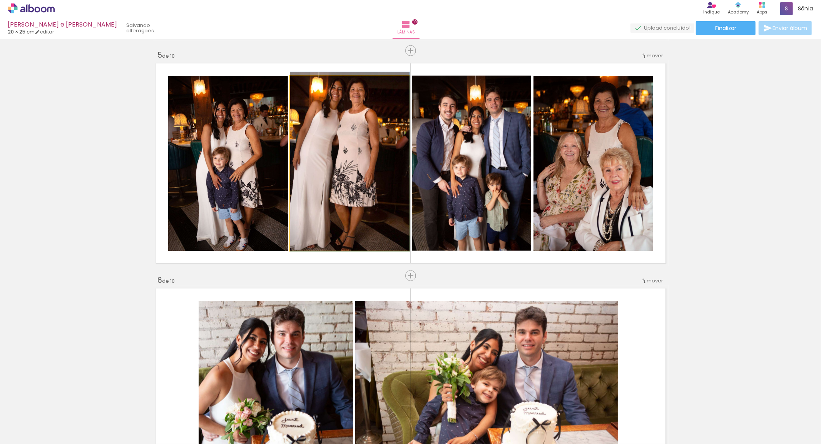
drag, startPoint x: 357, startPoint y: 202, endPoint x: 362, endPoint y: 203, distance: 5.0
click at [362, 203] on quentale-photo at bounding box center [349, 163] width 119 height 175
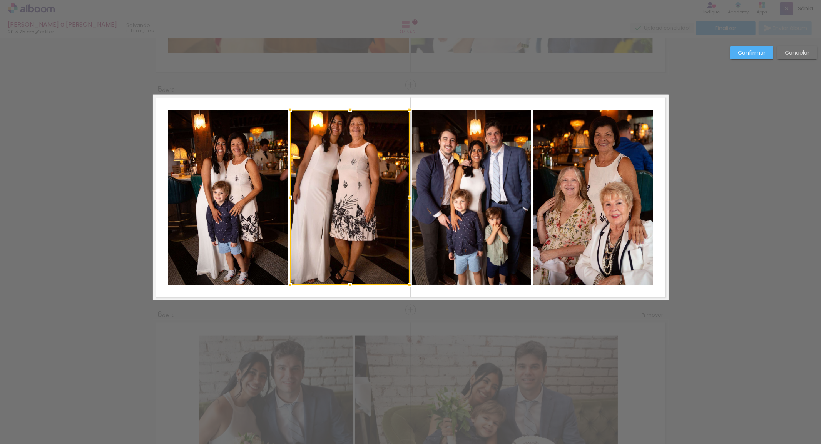
scroll to position [775, 0]
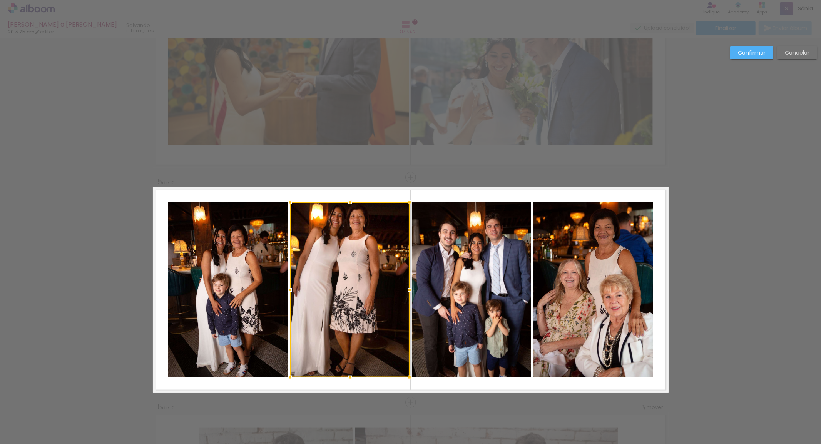
click at [733, 55] on paper-button "Confirmar" at bounding box center [751, 52] width 43 height 13
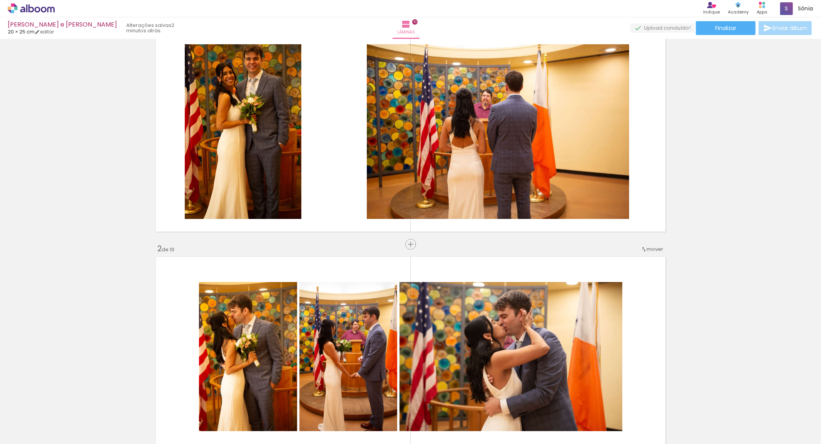
scroll to position [0, 0]
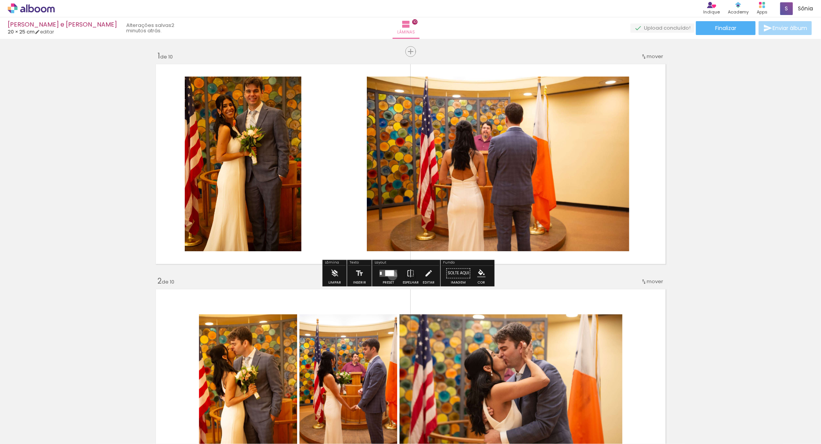
click at [391, 276] on div at bounding box center [389, 273] width 9 height 6
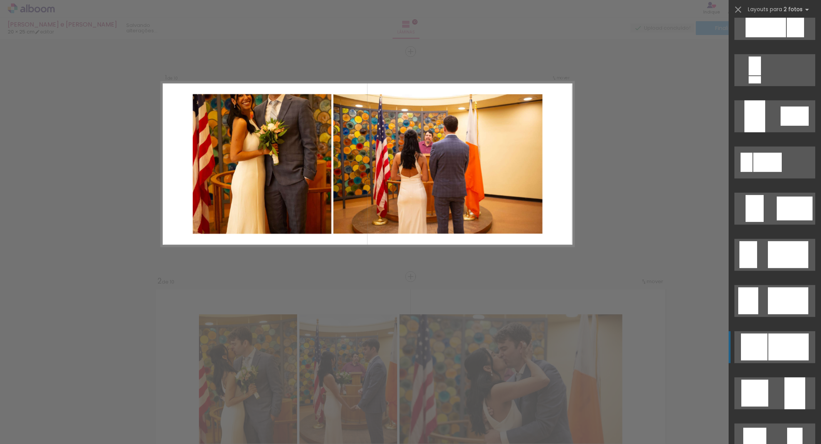
scroll to position [513, 0]
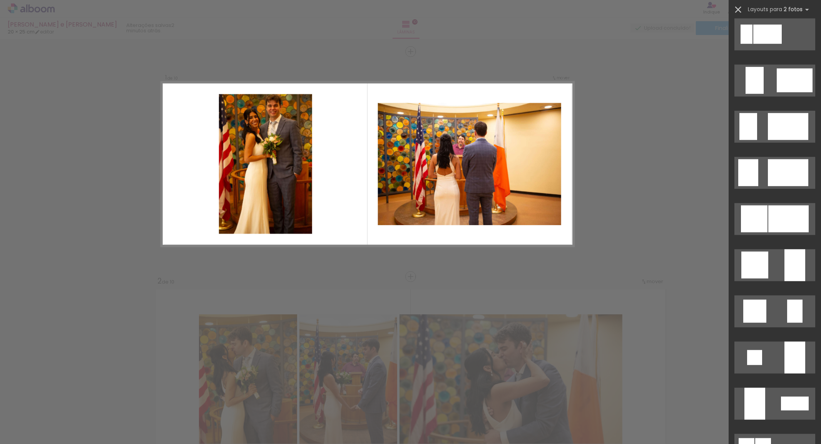
click at [735, 13] on iron-icon at bounding box center [738, 9] width 11 height 11
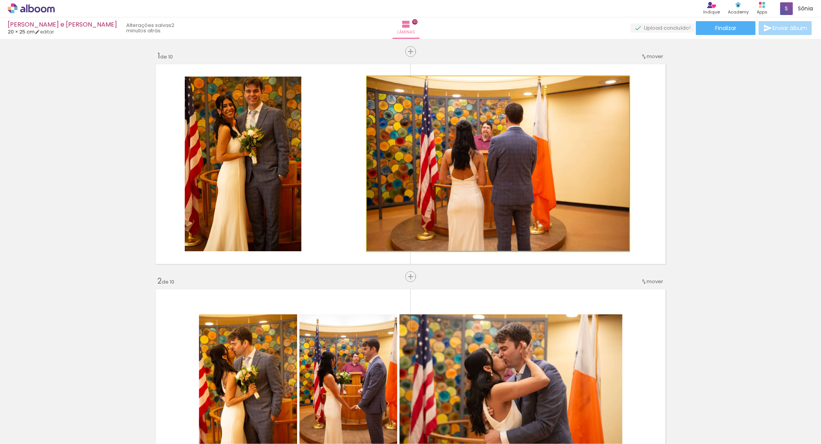
drag, startPoint x: 549, startPoint y: 181, endPoint x: 543, endPoint y: 168, distance: 14.1
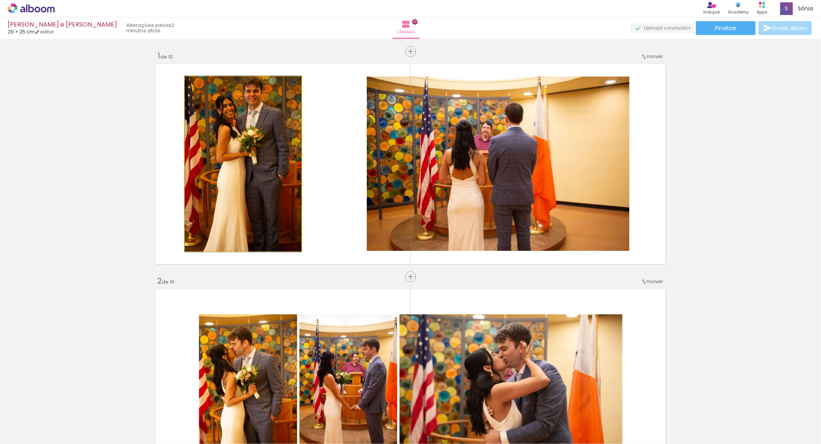
click at [256, 152] on quentale-photo at bounding box center [243, 164] width 117 height 175
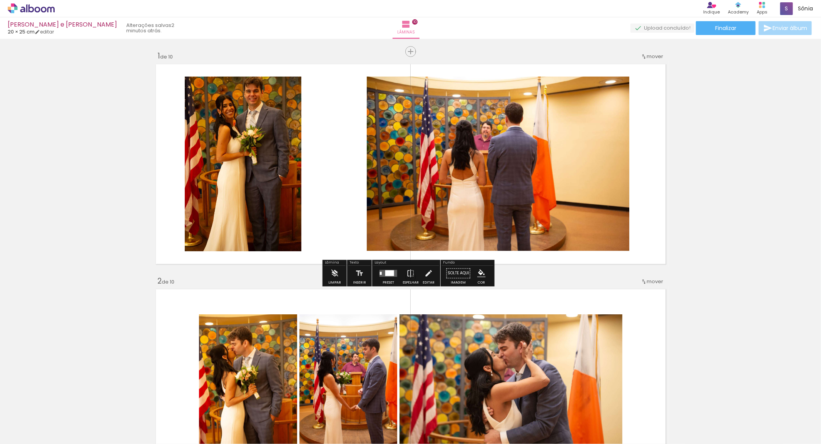
click at [264, 167] on quentale-photo at bounding box center [243, 164] width 117 height 175
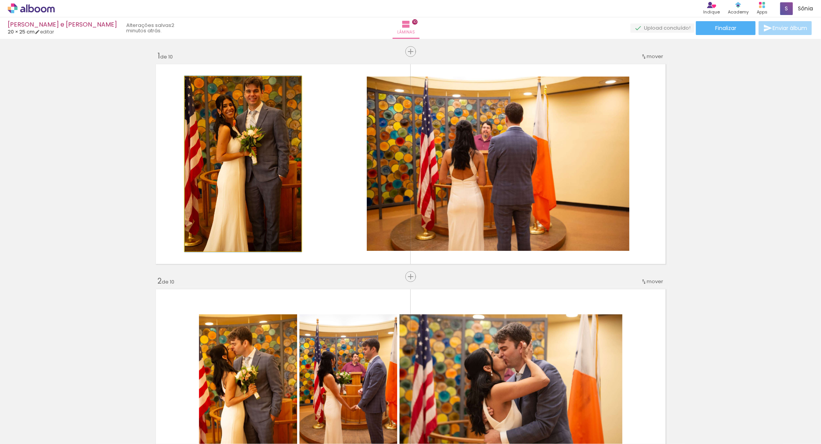
click at [264, 167] on quentale-photo at bounding box center [243, 164] width 117 height 175
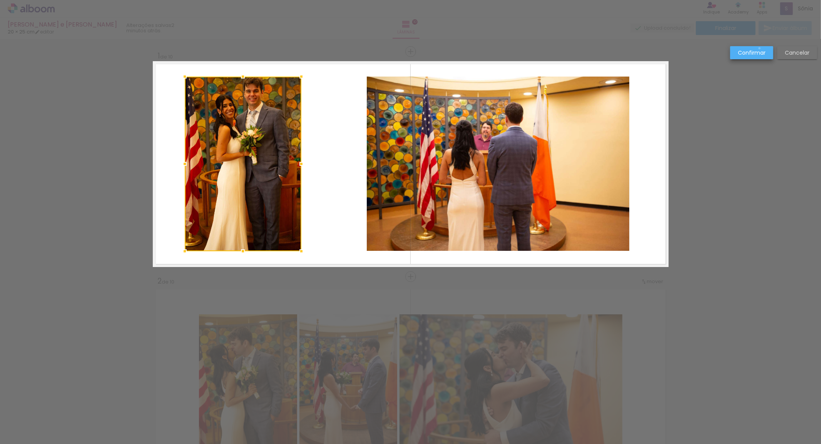
click at [0, 0] on slot "Confirmar" at bounding box center [0, 0] width 0 height 0
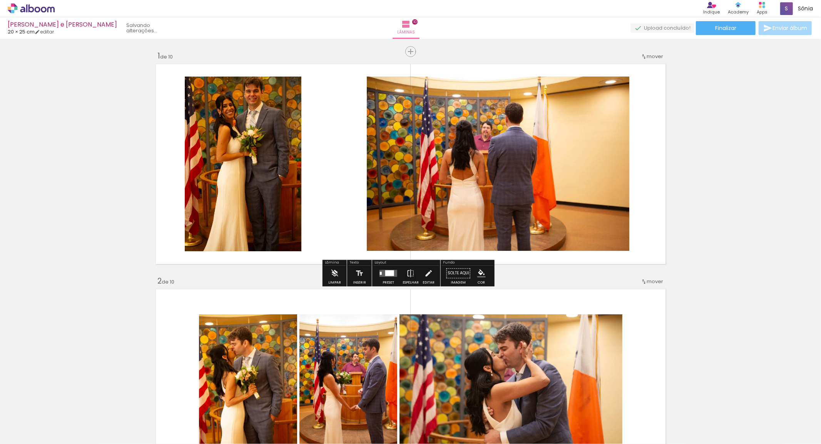
click at [280, 175] on quentale-photo at bounding box center [243, 164] width 117 height 175
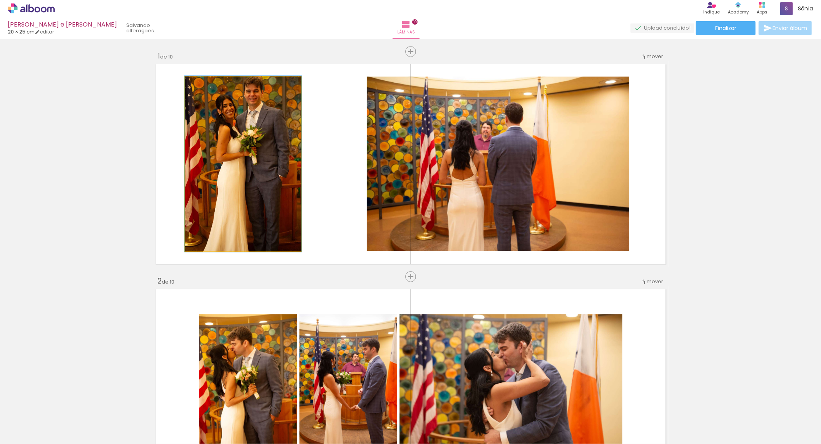
click at [280, 175] on quentale-photo at bounding box center [243, 164] width 117 height 175
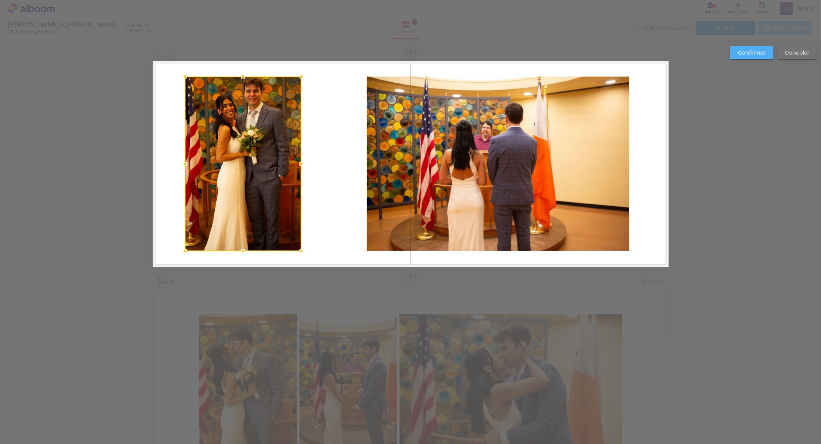
click at [275, 142] on div at bounding box center [243, 164] width 117 height 175
click at [0, 0] on slot "Confirmar" at bounding box center [0, 0] width 0 height 0
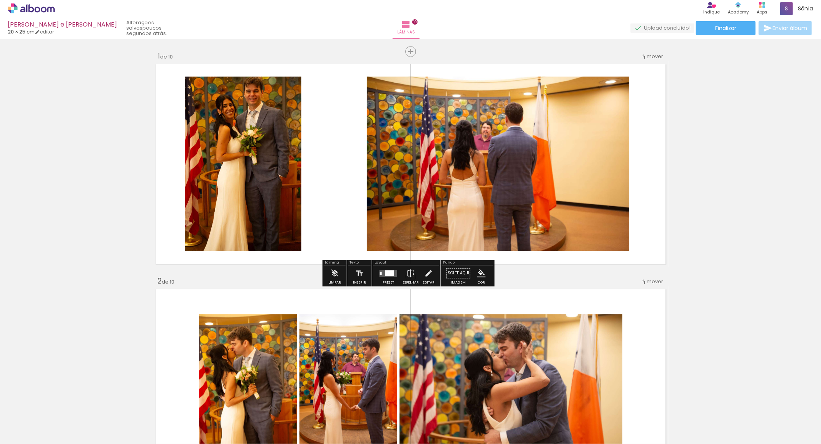
click at [255, 181] on quentale-photo at bounding box center [243, 164] width 117 height 175
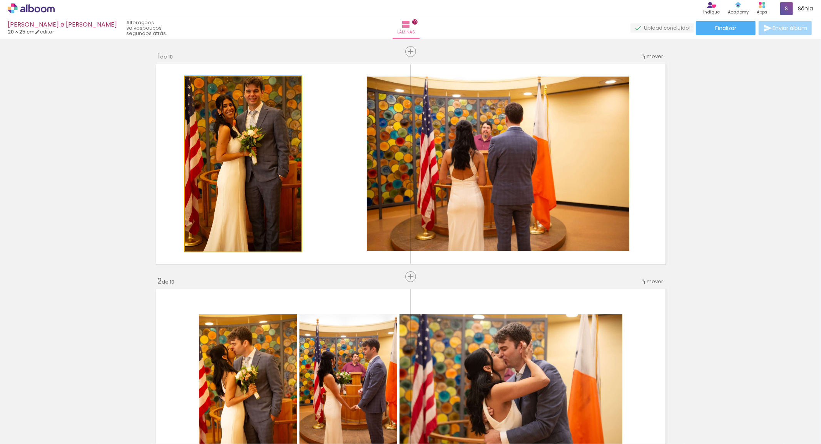
click at [255, 181] on quentale-photo at bounding box center [243, 164] width 117 height 175
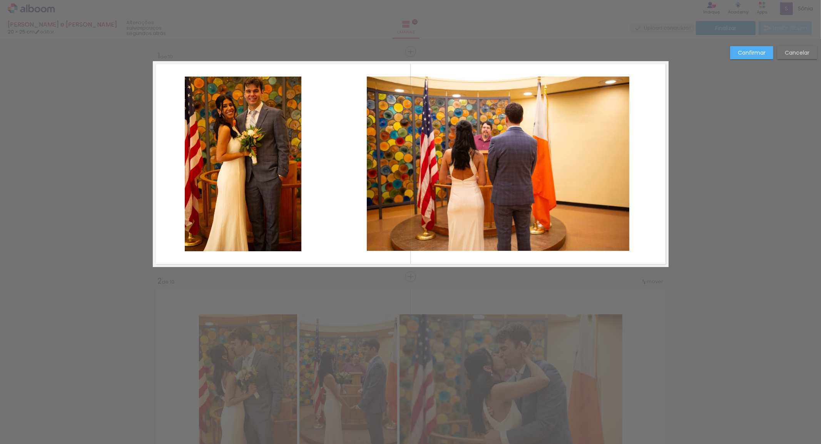
click at [266, 176] on quentale-photo at bounding box center [243, 164] width 117 height 175
click at [286, 163] on div at bounding box center [243, 164] width 117 height 175
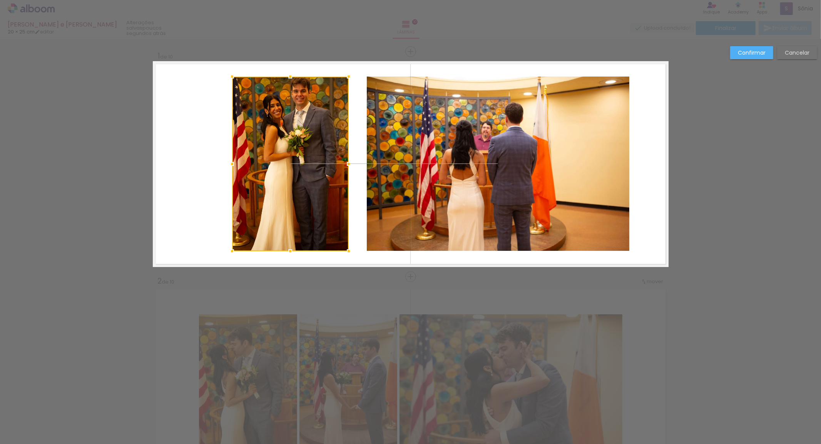
drag, startPoint x: 289, startPoint y: 159, endPoint x: 336, endPoint y: 159, distance: 46.9
click at [336, 159] on div at bounding box center [290, 164] width 117 height 175
click at [452, 169] on quentale-photo at bounding box center [498, 164] width 262 height 175
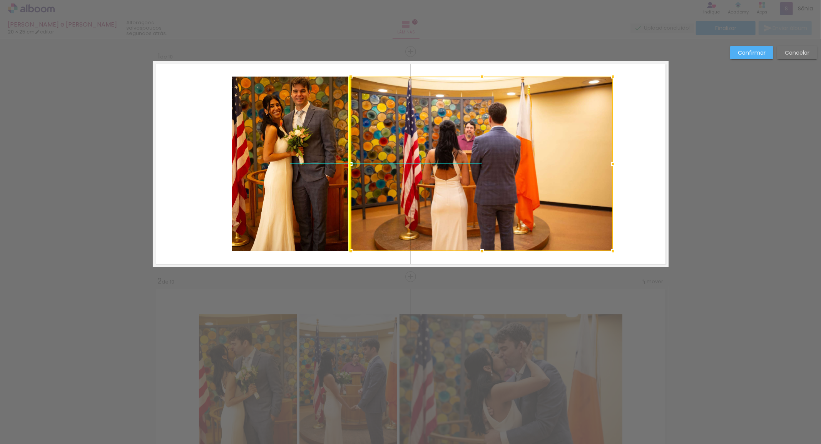
drag, startPoint x: 511, startPoint y: 166, endPoint x: 494, endPoint y: 167, distance: 16.6
click at [494, 167] on div at bounding box center [482, 164] width 262 height 175
click at [0, 0] on slot "Confirmar" at bounding box center [0, 0] width 0 height 0
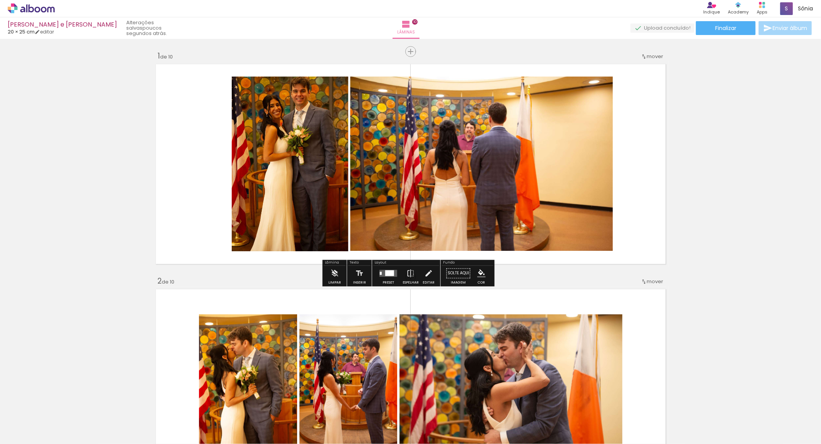
click at [389, 274] on div at bounding box center [389, 273] width 9 height 6
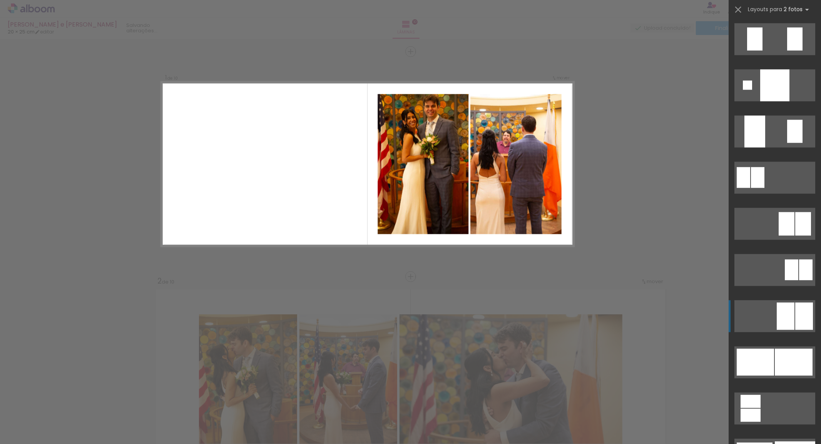
scroll to position [1667, 0]
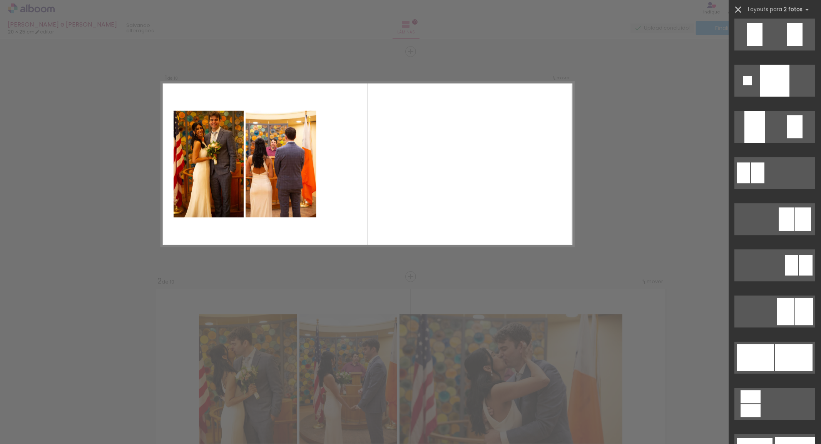
click at [738, 13] on iron-icon at bounding box center [738, 9] width 11 height 11
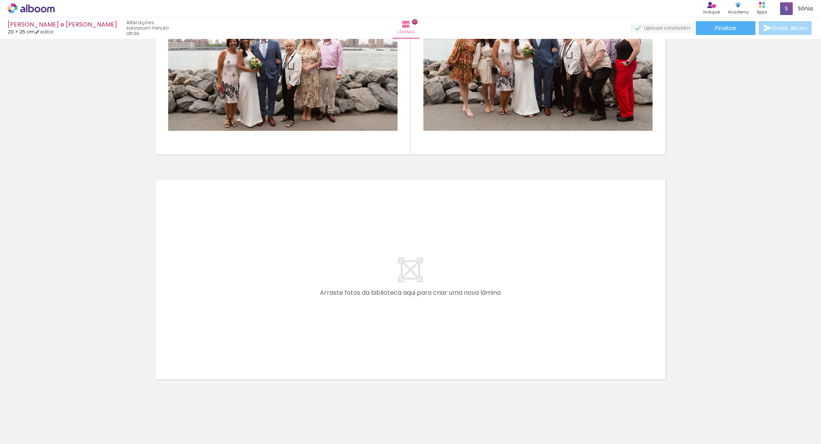
scroll to position [2149, 0]
